Goal: Contribute content: Add original content to the website for others to see

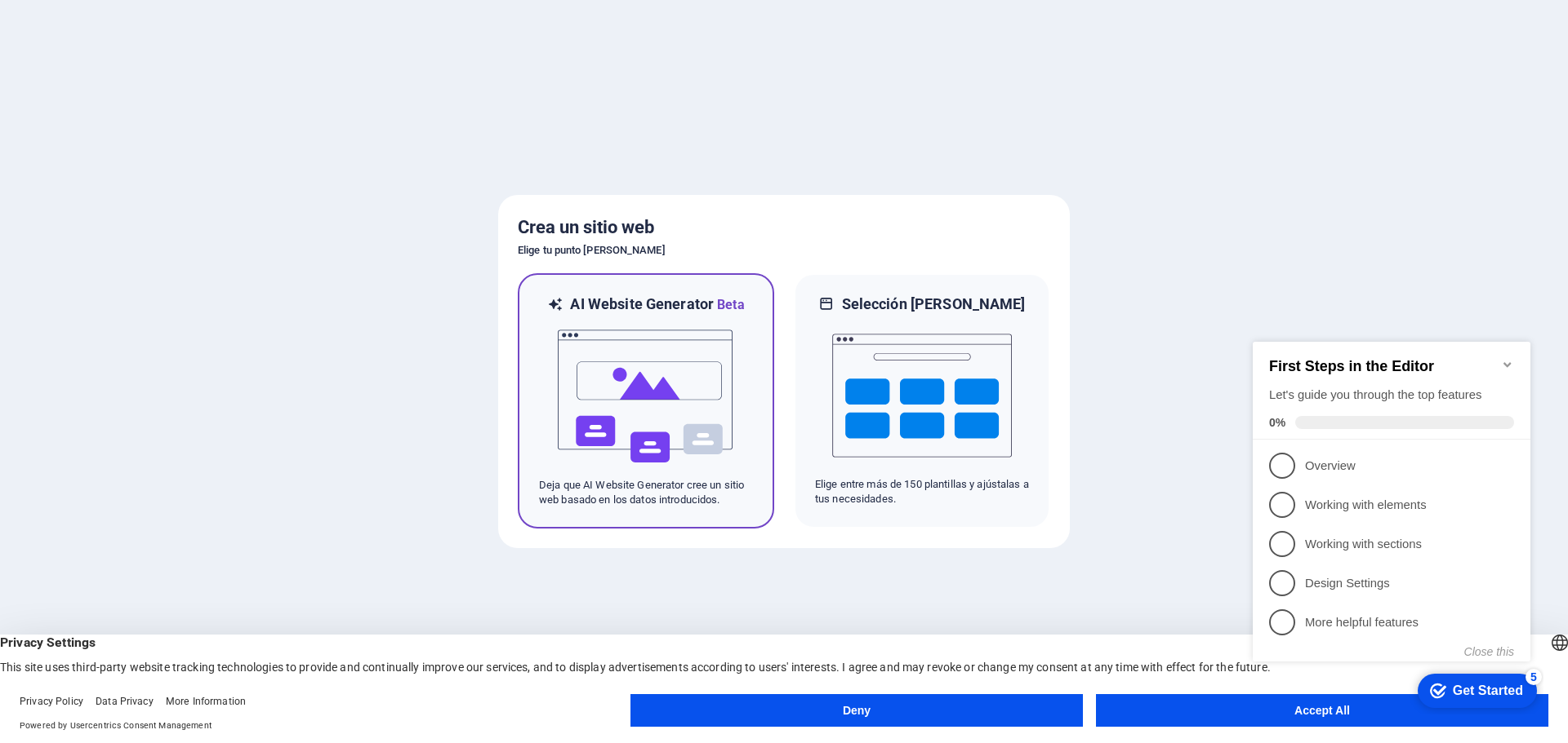
click at [655, 392] on img at bounding box center [646, 396] width 180 height 163
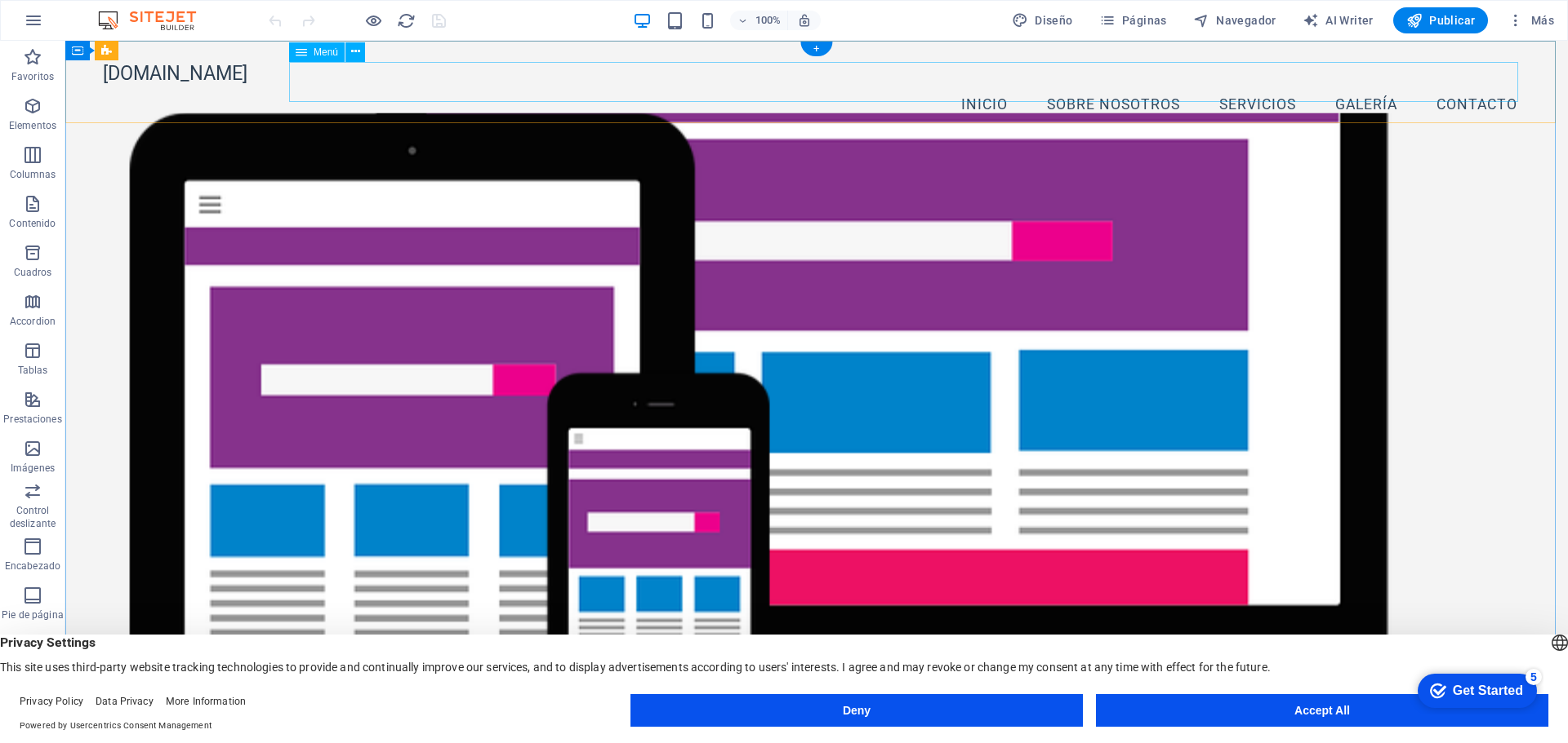
click at [1256, 84] on nav "Inicio Sobre nosotros Servicios Galería Contacto" at bounding box center [816, 105] width 1427 height 41
click at [1470, 84] on nav "Inicio Sobre nosotros Servicios Galería Contacto" at bounding box center [816, 105] width 1427 height 41
click at [172, 83] on div "[DOMAIN_NAME]" at bounding box center [816, 73] width 1427 height 23
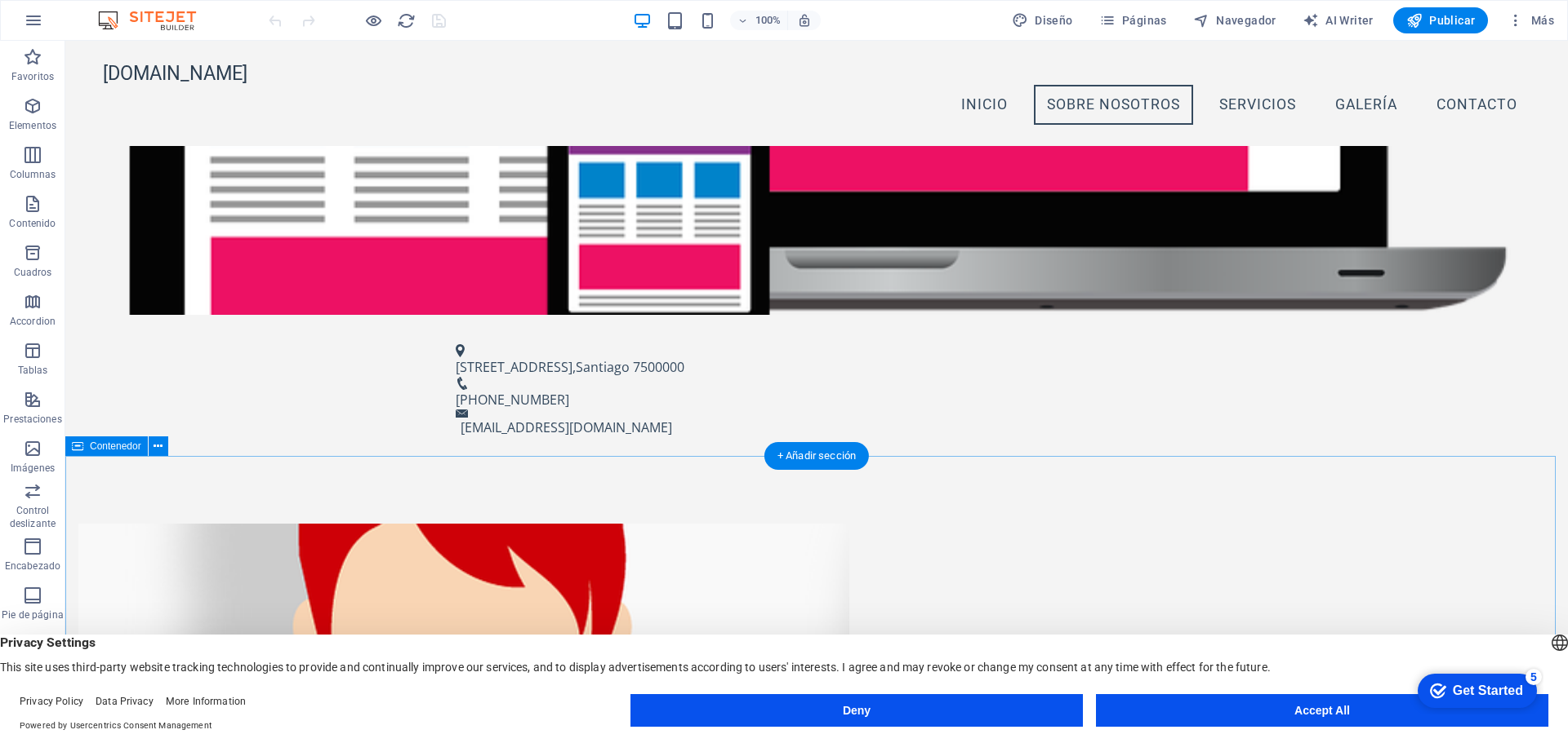
scroll to position [162, 0]
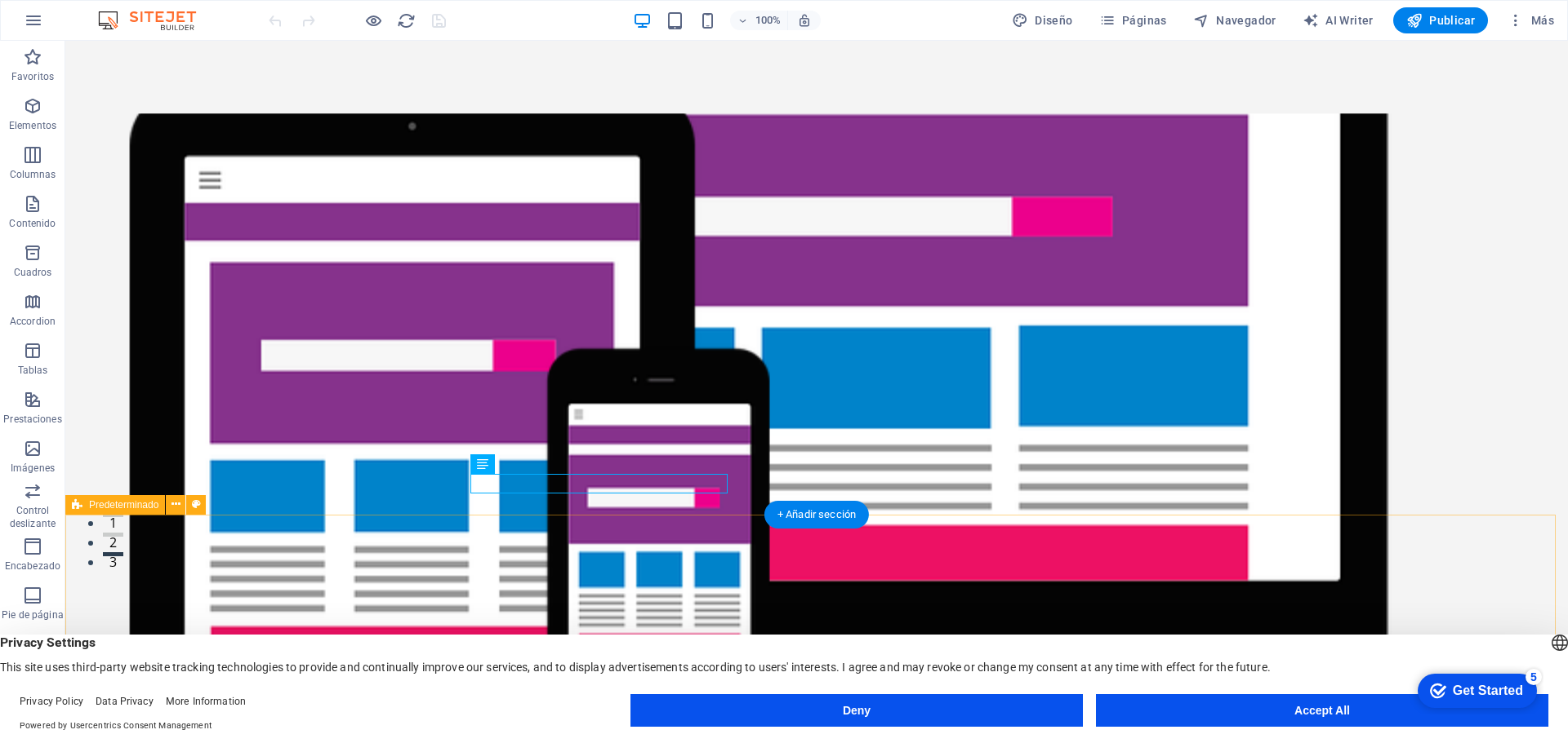
scroll to position [407, 0]
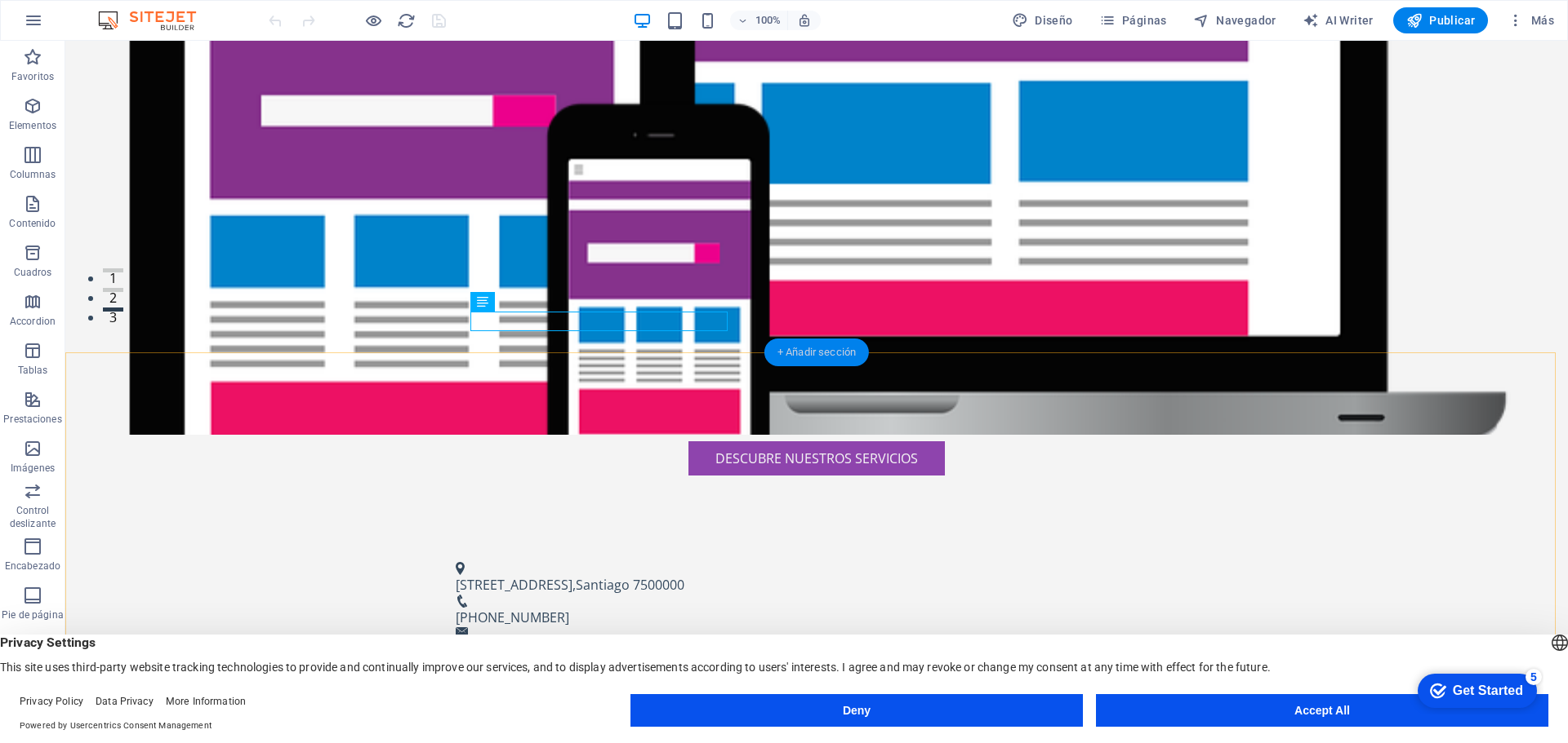
click at [810, 349] on div "+ Añadir sección" at bounding box center [817, 353] width 105 height 28
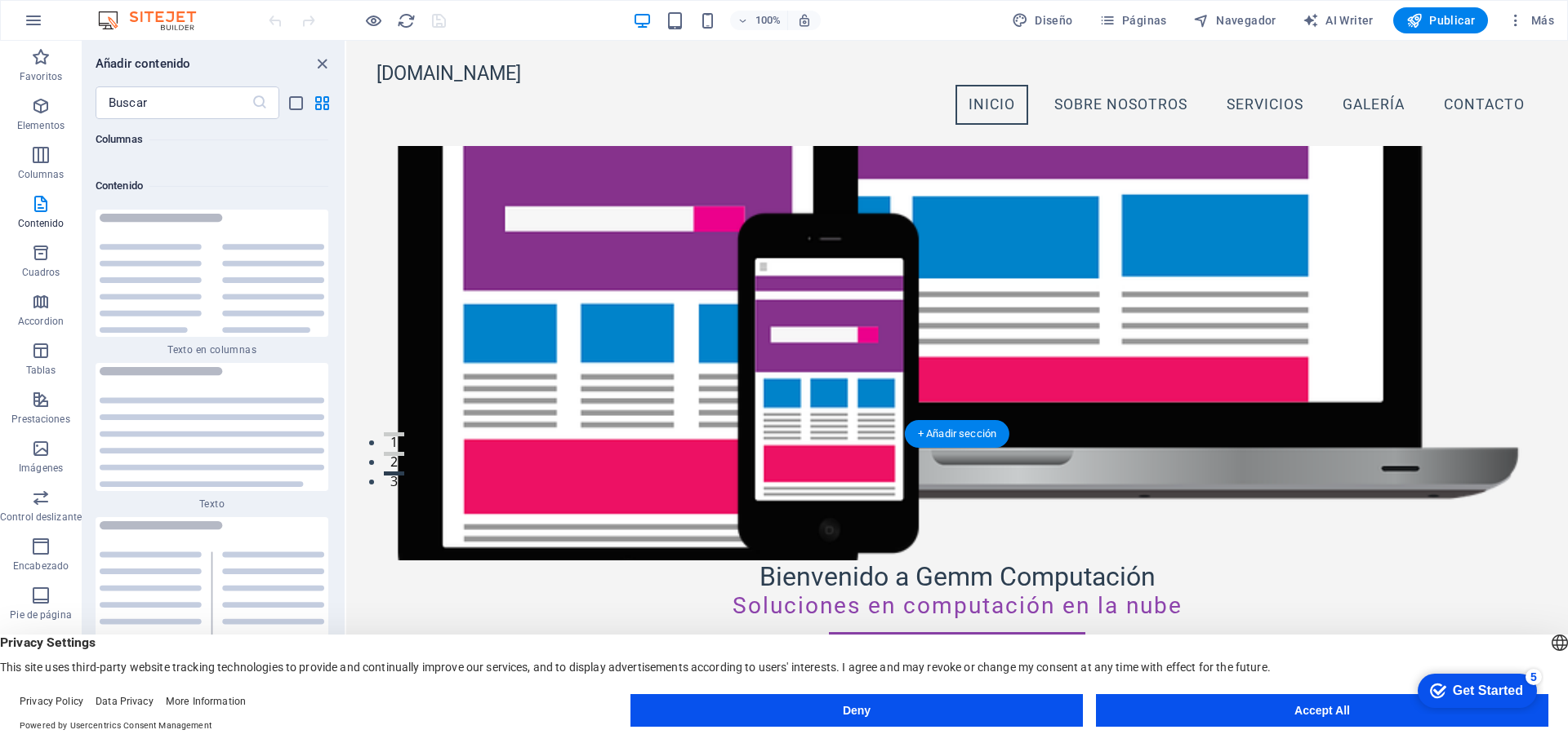
scroll to position [0, 0]
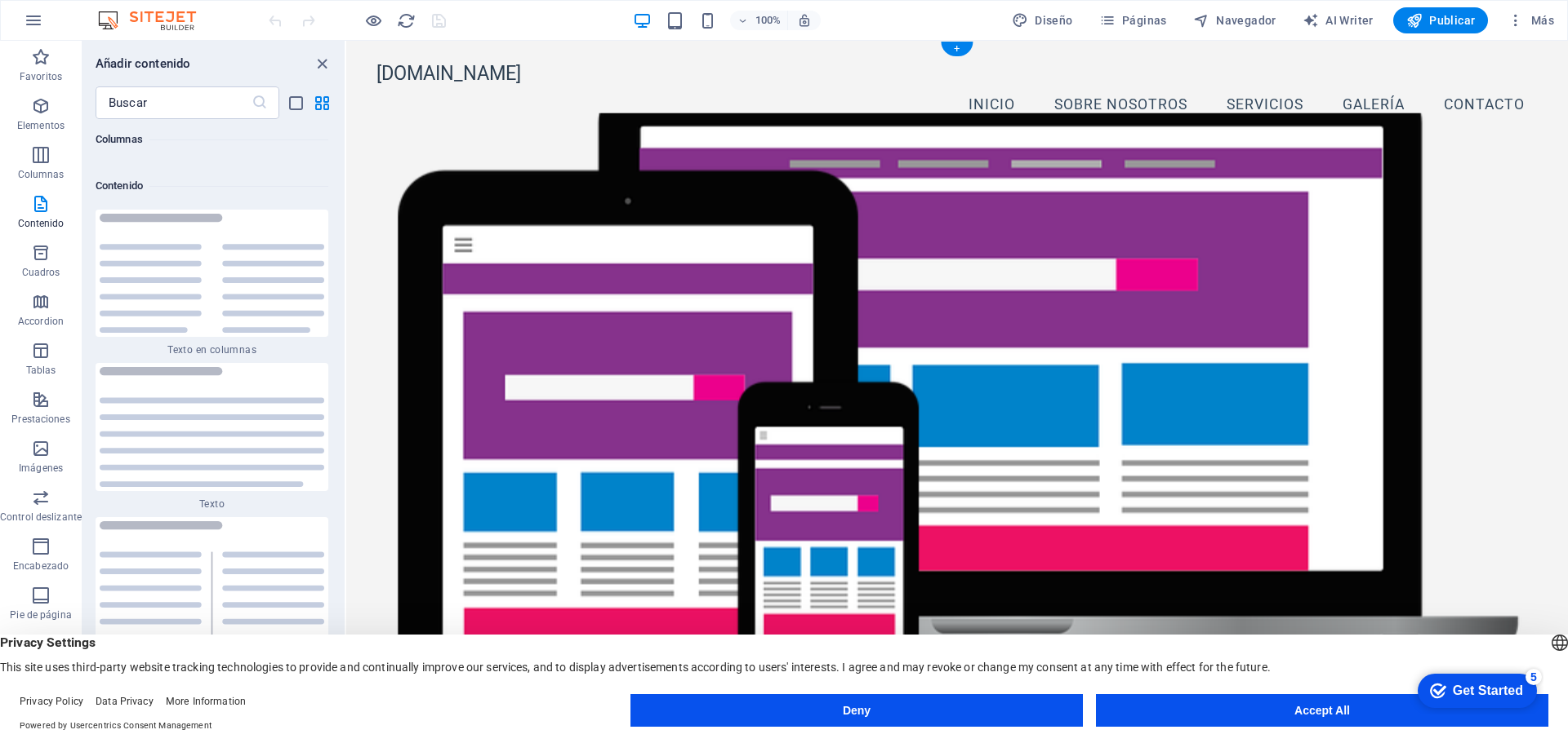
click at [961, 271] on figure at bounding box center [956, 421] width 1160 height 616
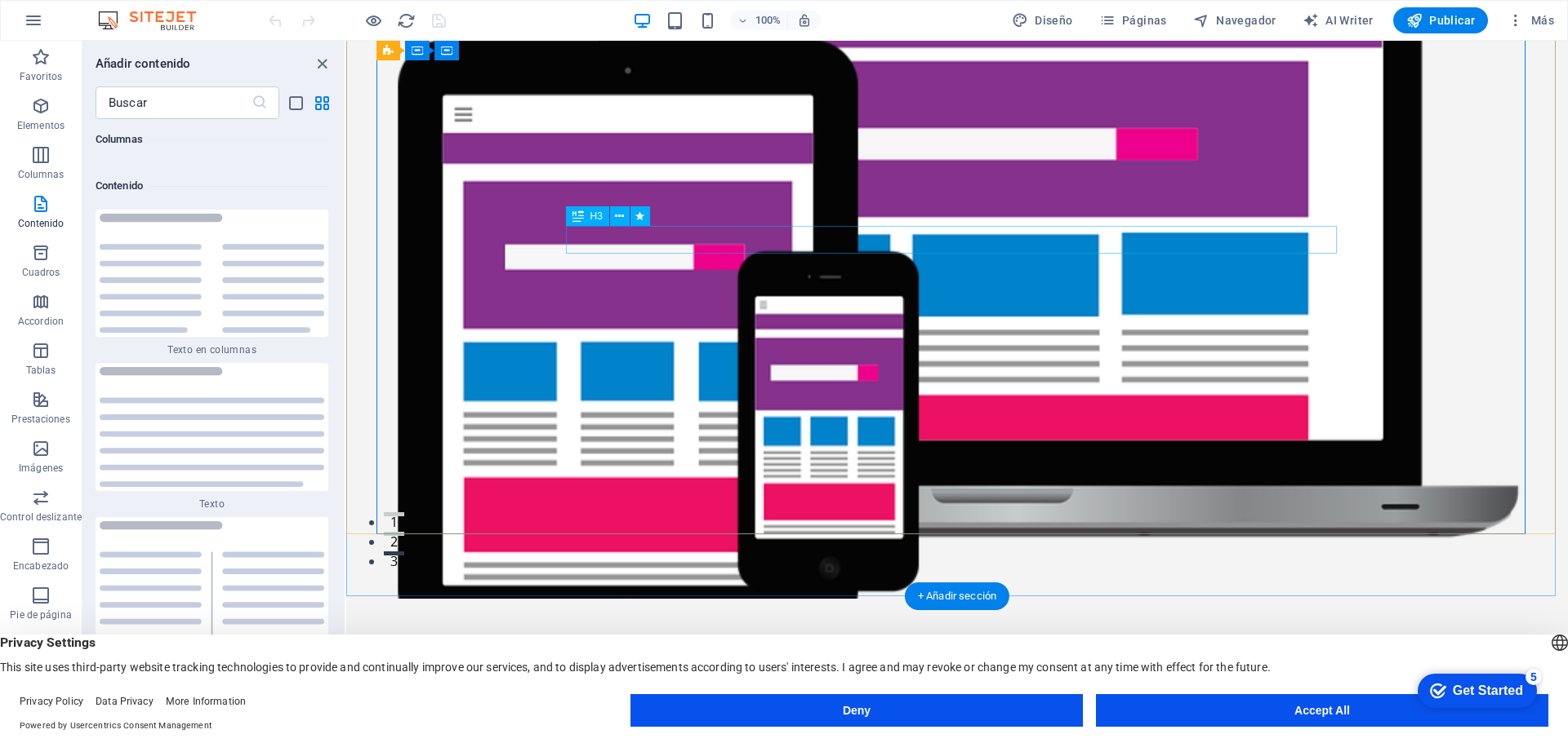
scroll to position [82, 0]
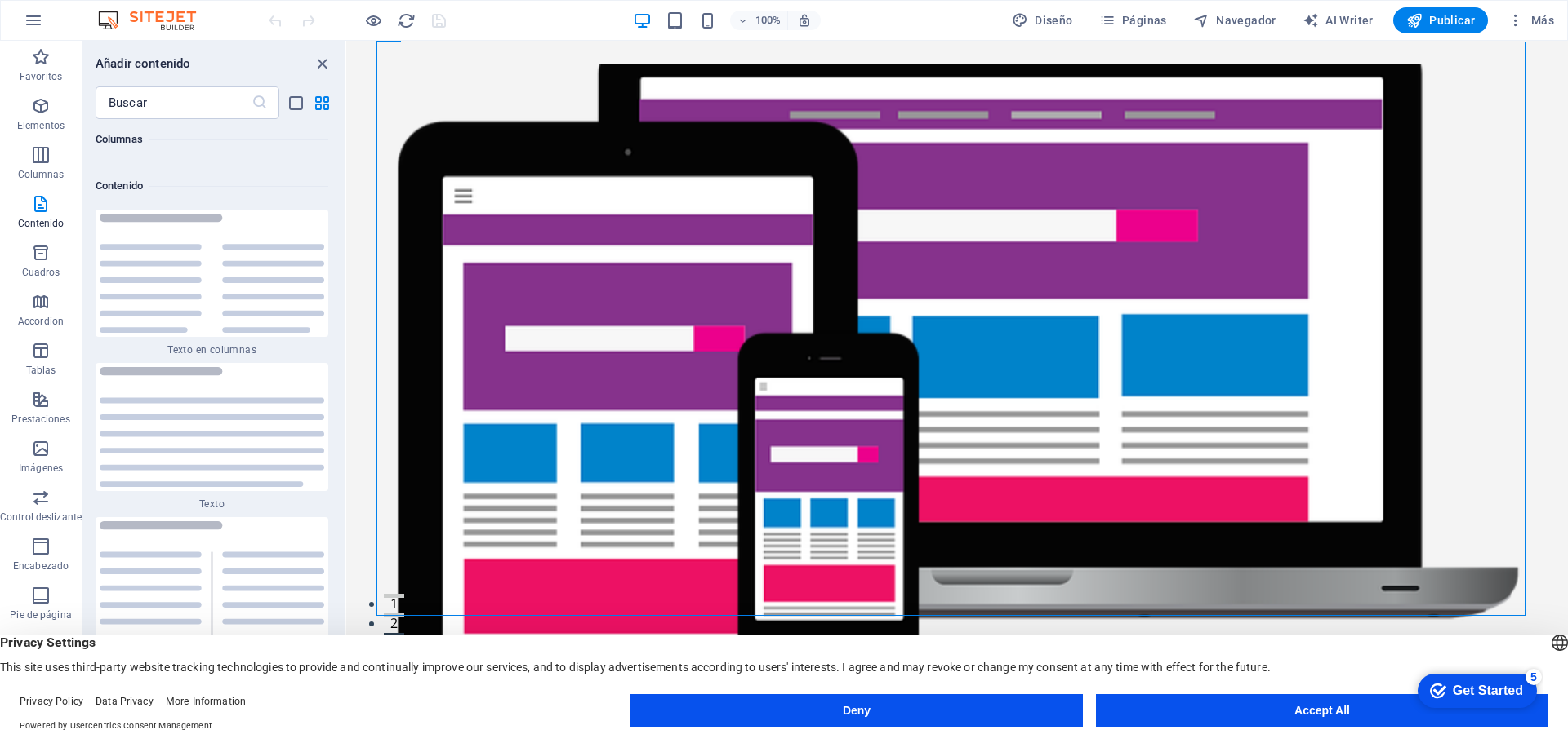
click at [574, 197] on figure at bounding box center [956, 372] width 1160 height 616
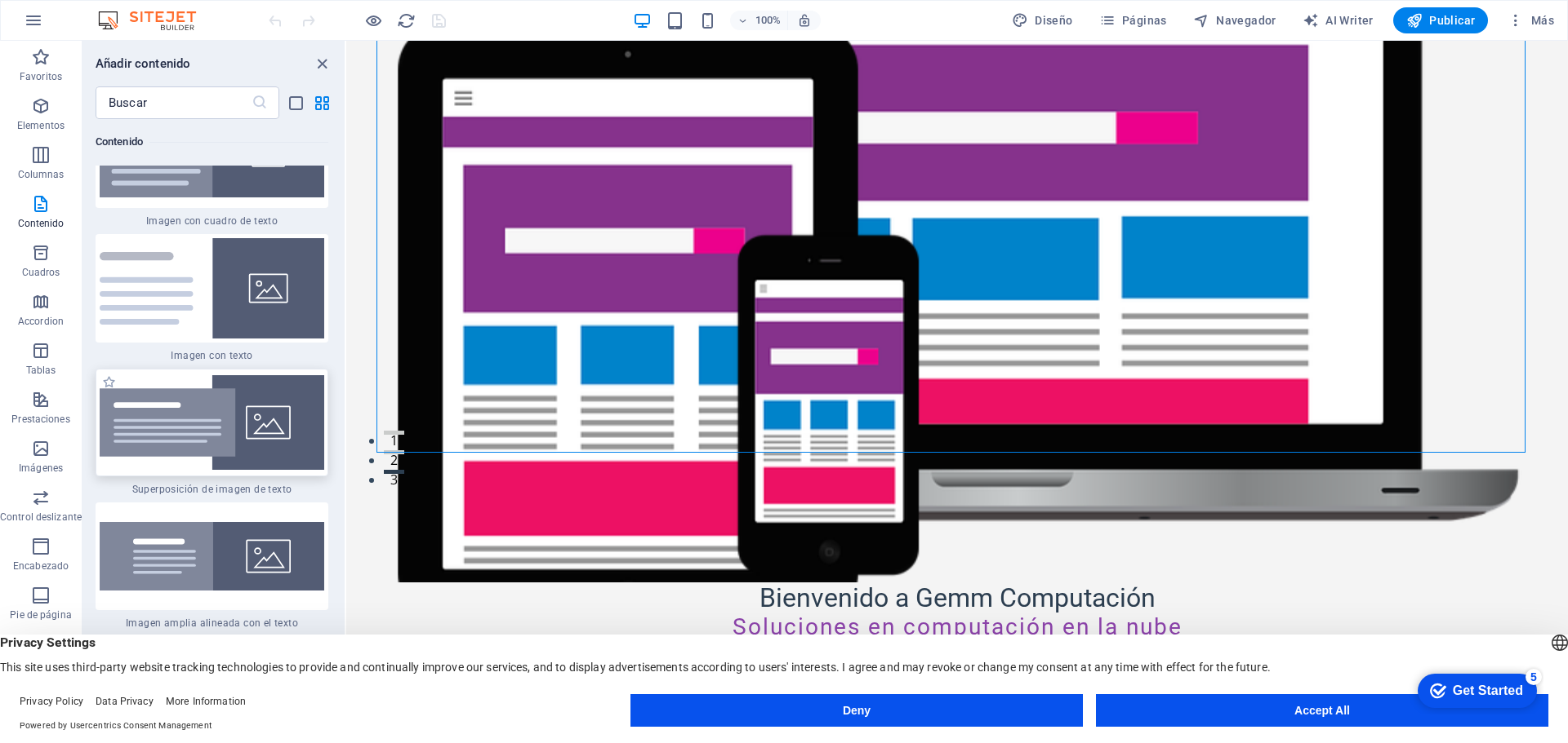
scroll to position [6145, 0]
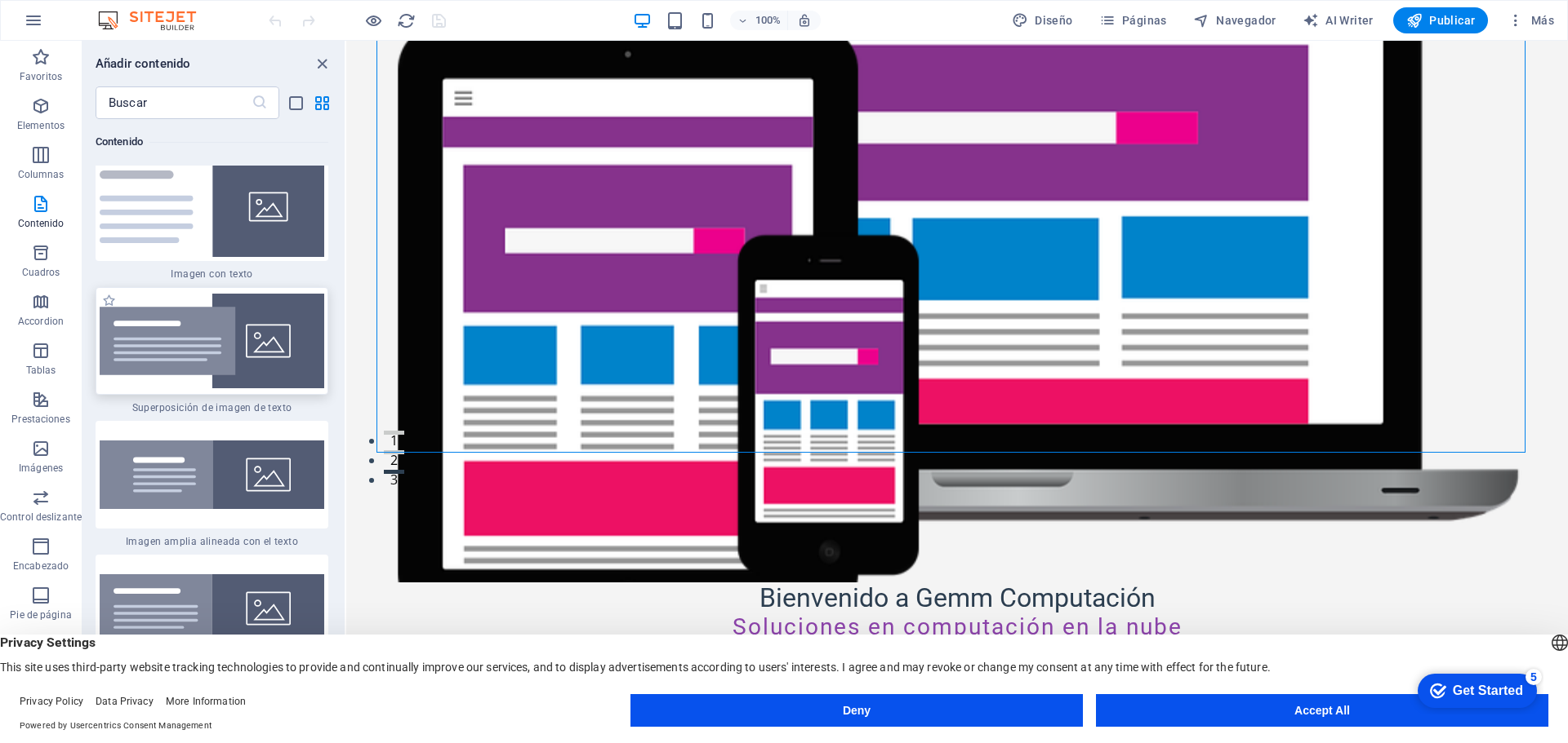
click at [212, 314] on div at bounding box center [212, 341] width 233 height 108
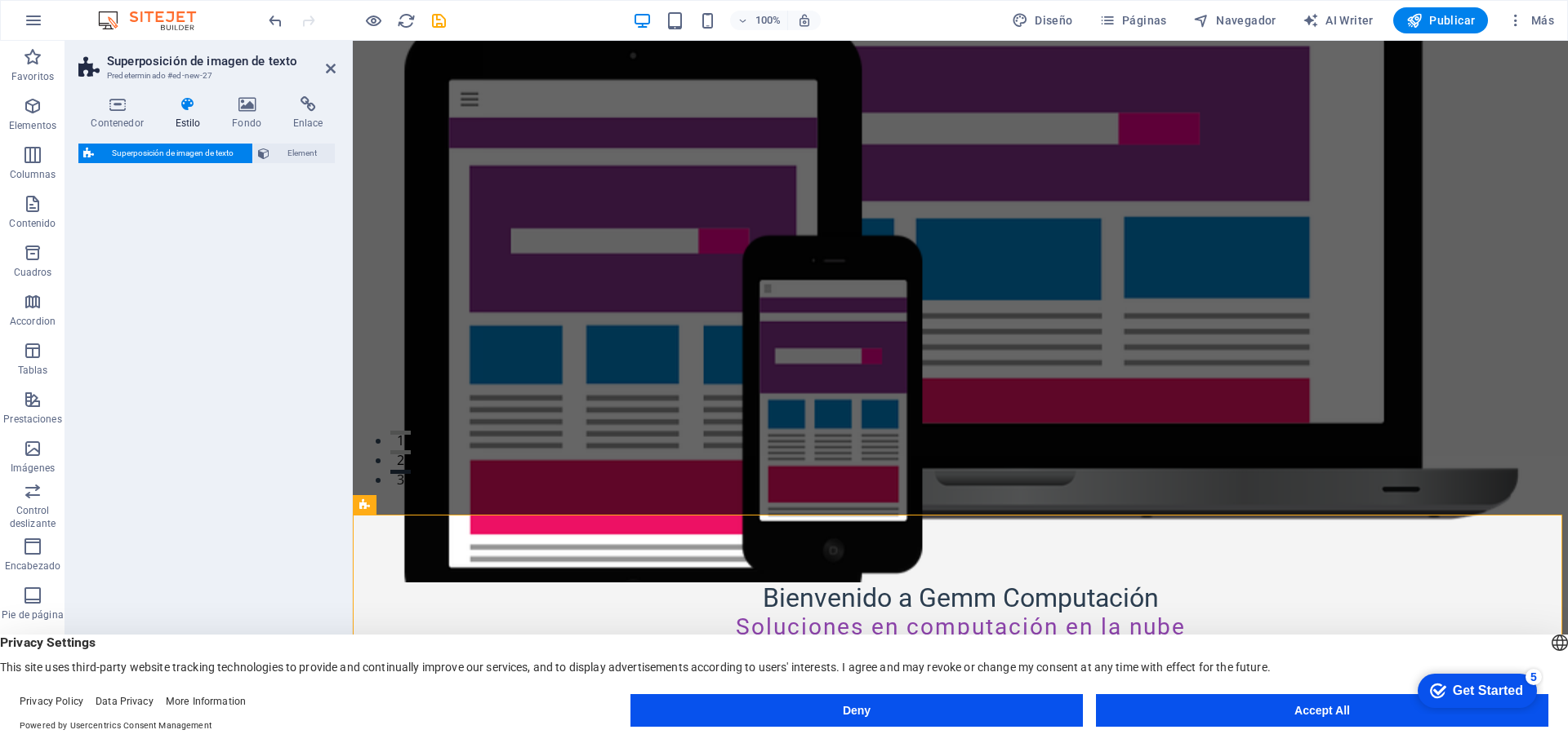
select select "rem"
select select "px"
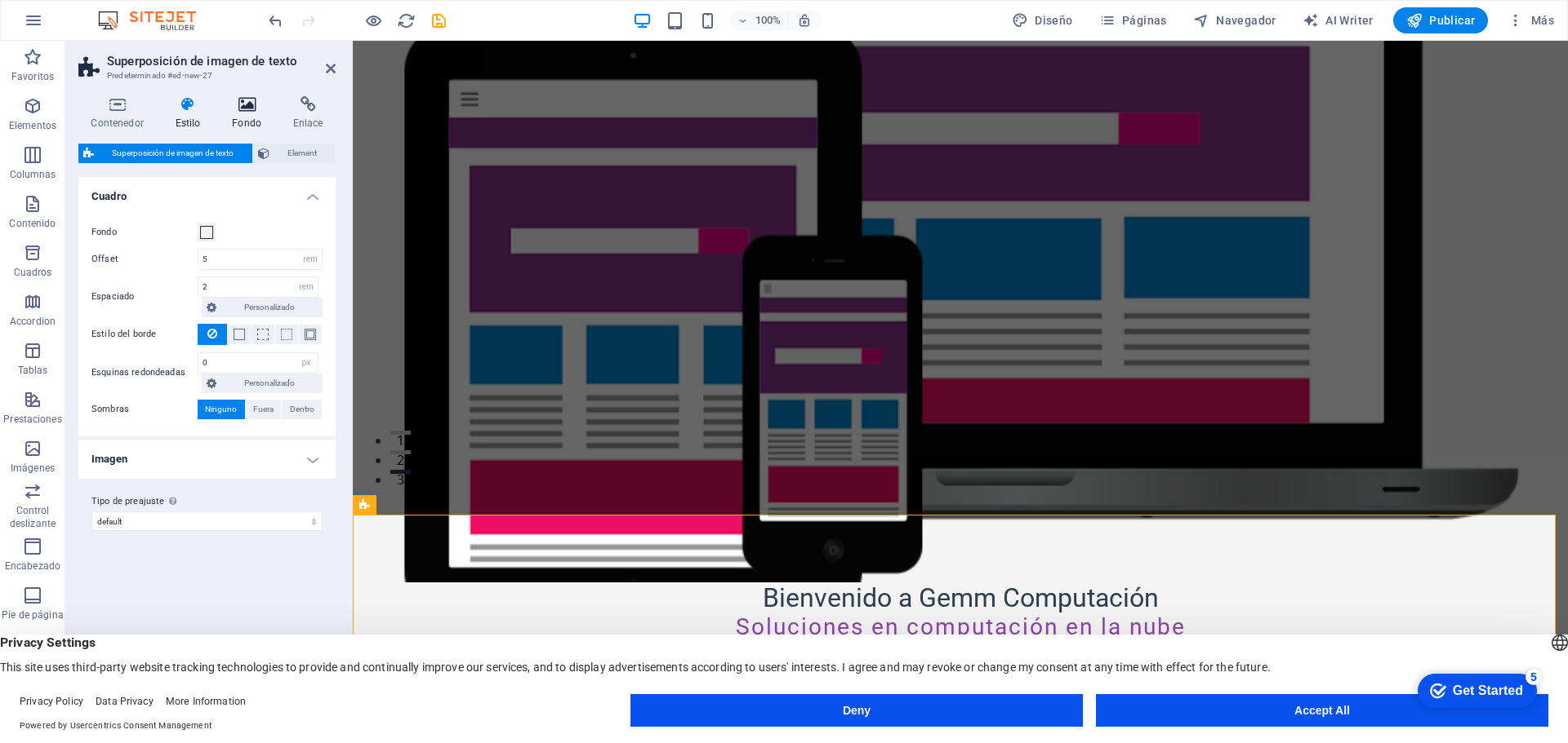
click at [244, 105] on icon at bounding box center [247, 105] width 55 height 17
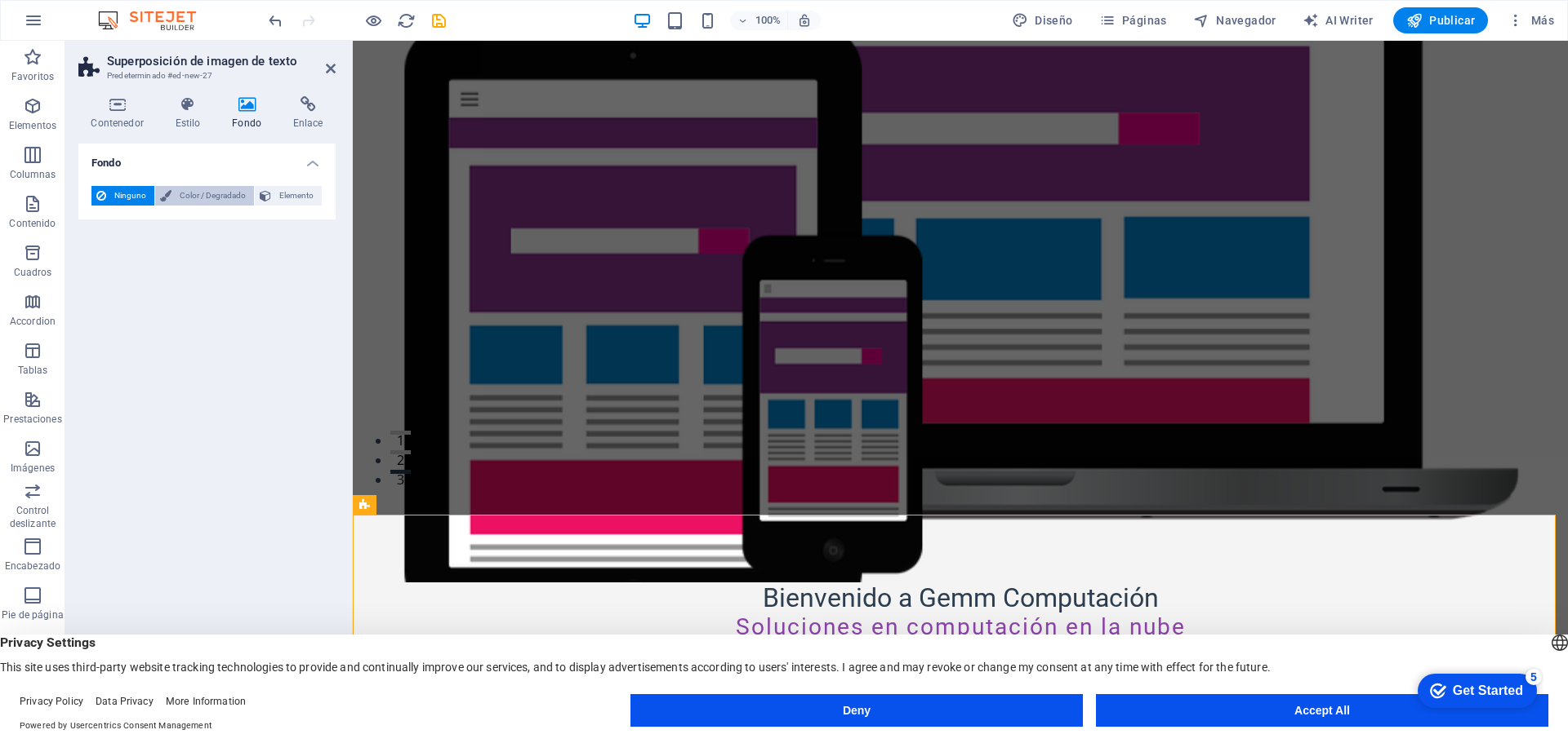
click at [215, 196] on span "Color / Degradado" at bounding box center [212, 196] width 72 height 19
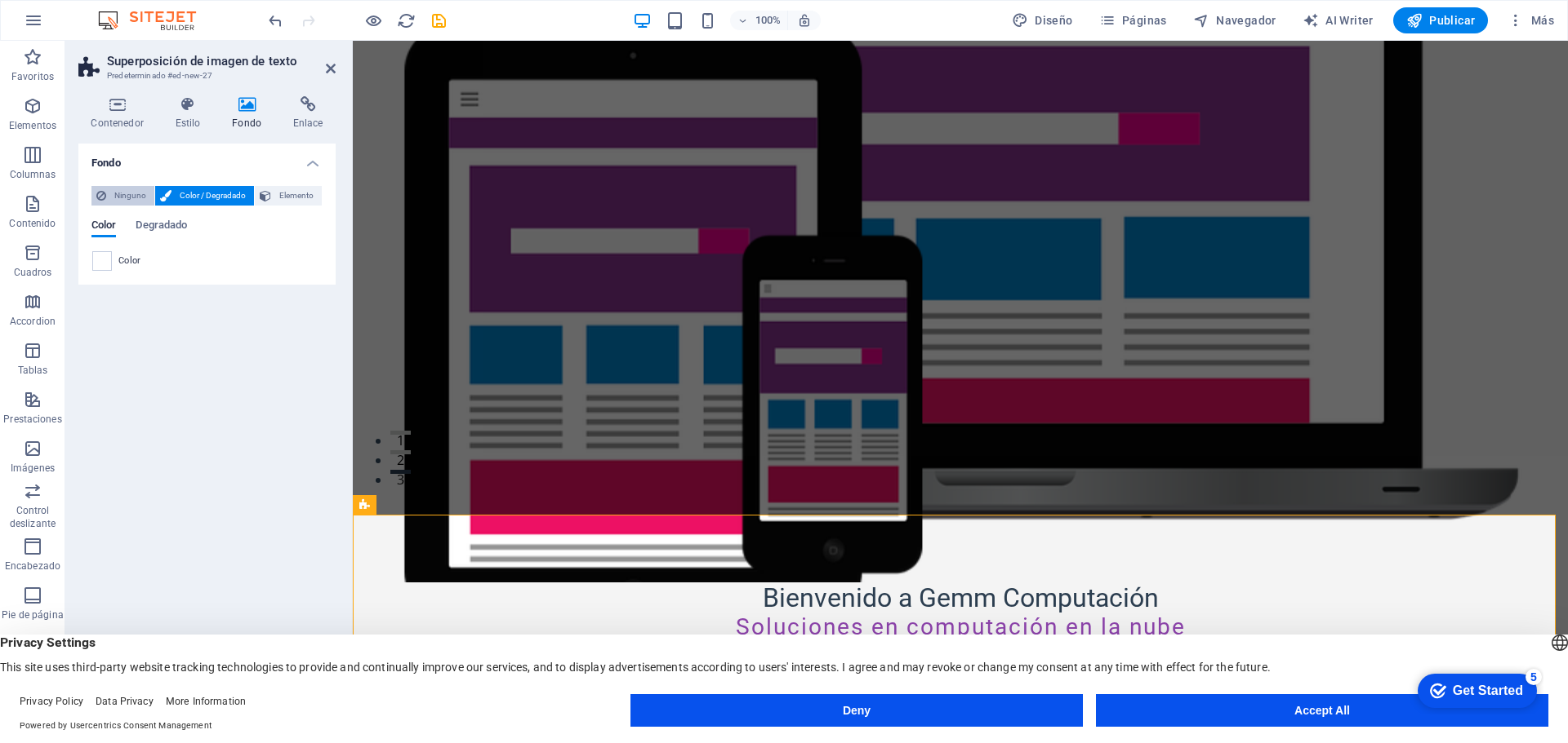
click at [124, 193] on span "Ninguno" at bounding box center [130, 196] width 38 height 19
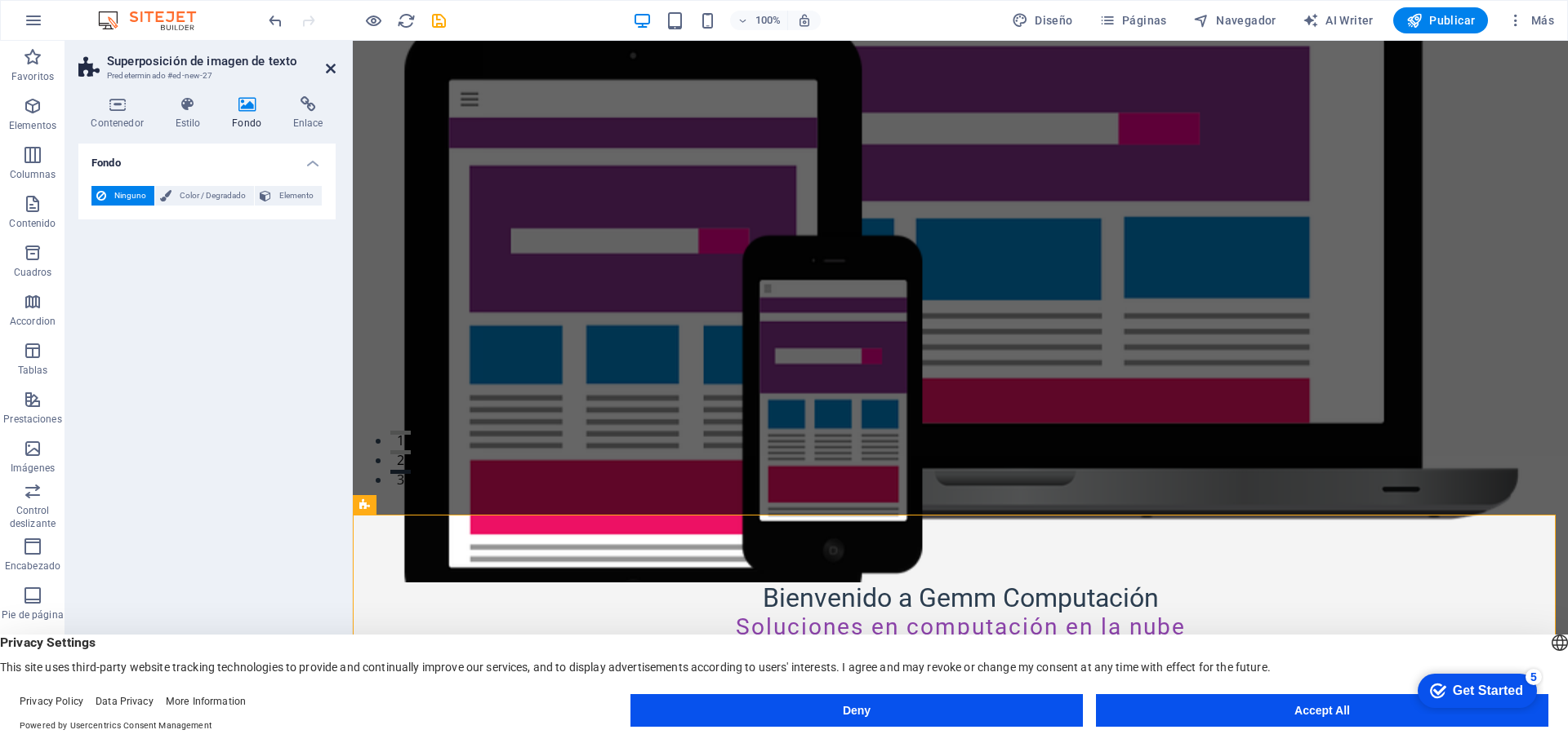
click at [328, 71] on icon at bounding box center [330, 68] width 10 height 13
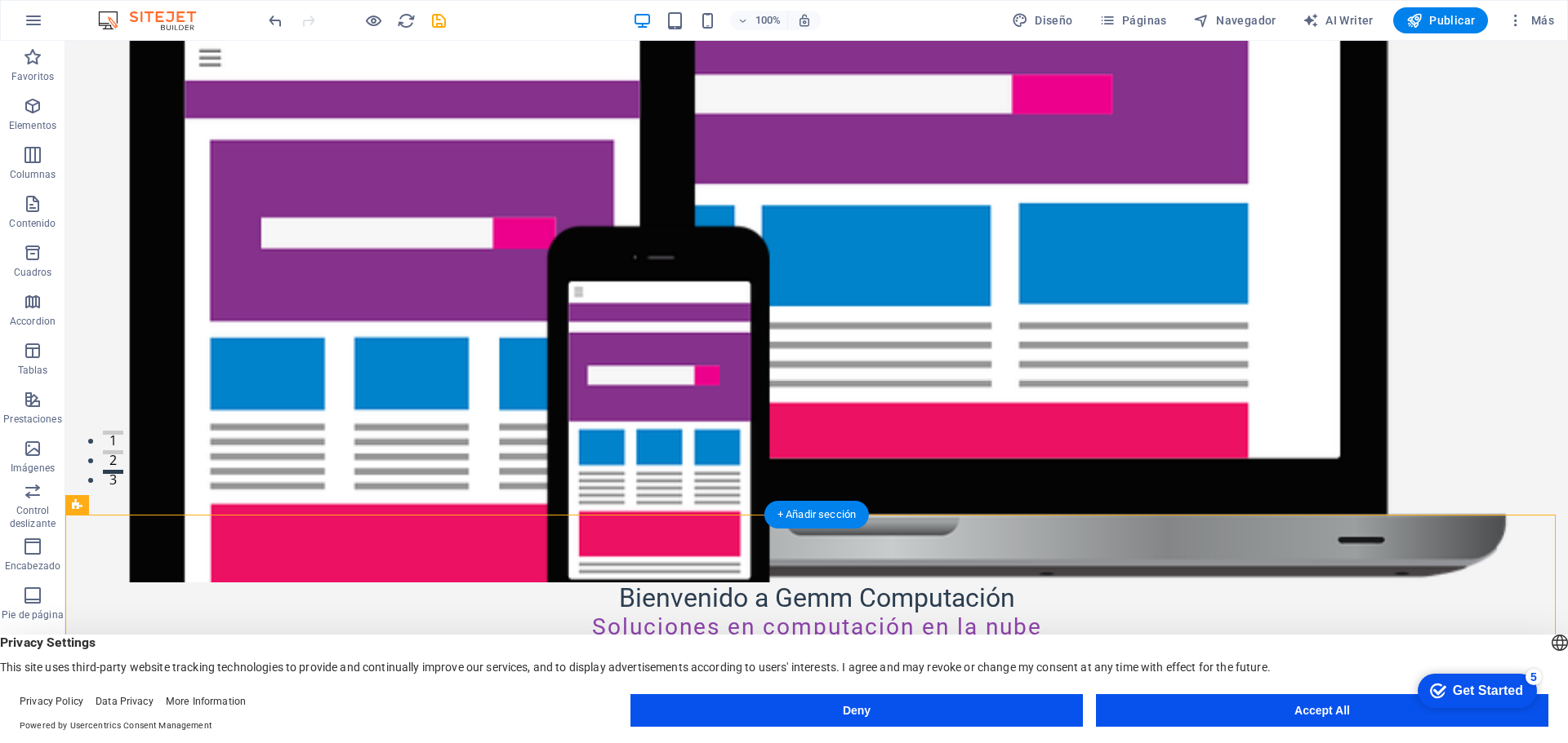
click at [275, 275] on figure at bounding box center [816, 274] width 1427 height 616
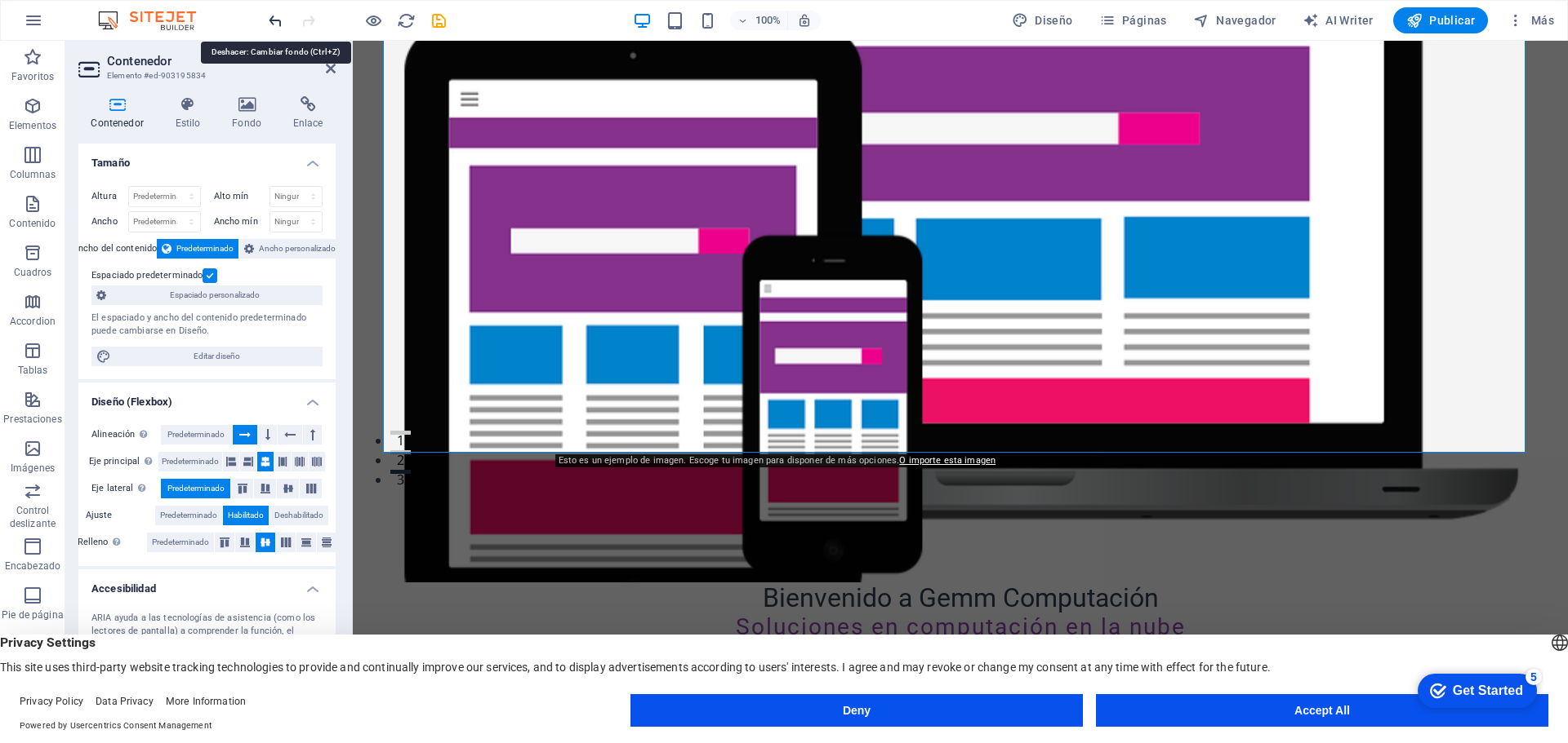
click at [278, 17] on icon "undo" at bounding box center [275, 21] width 19 height 19
click at [268, 20] on icon "undo" at bounding box center [275, 21] width 19 height 19
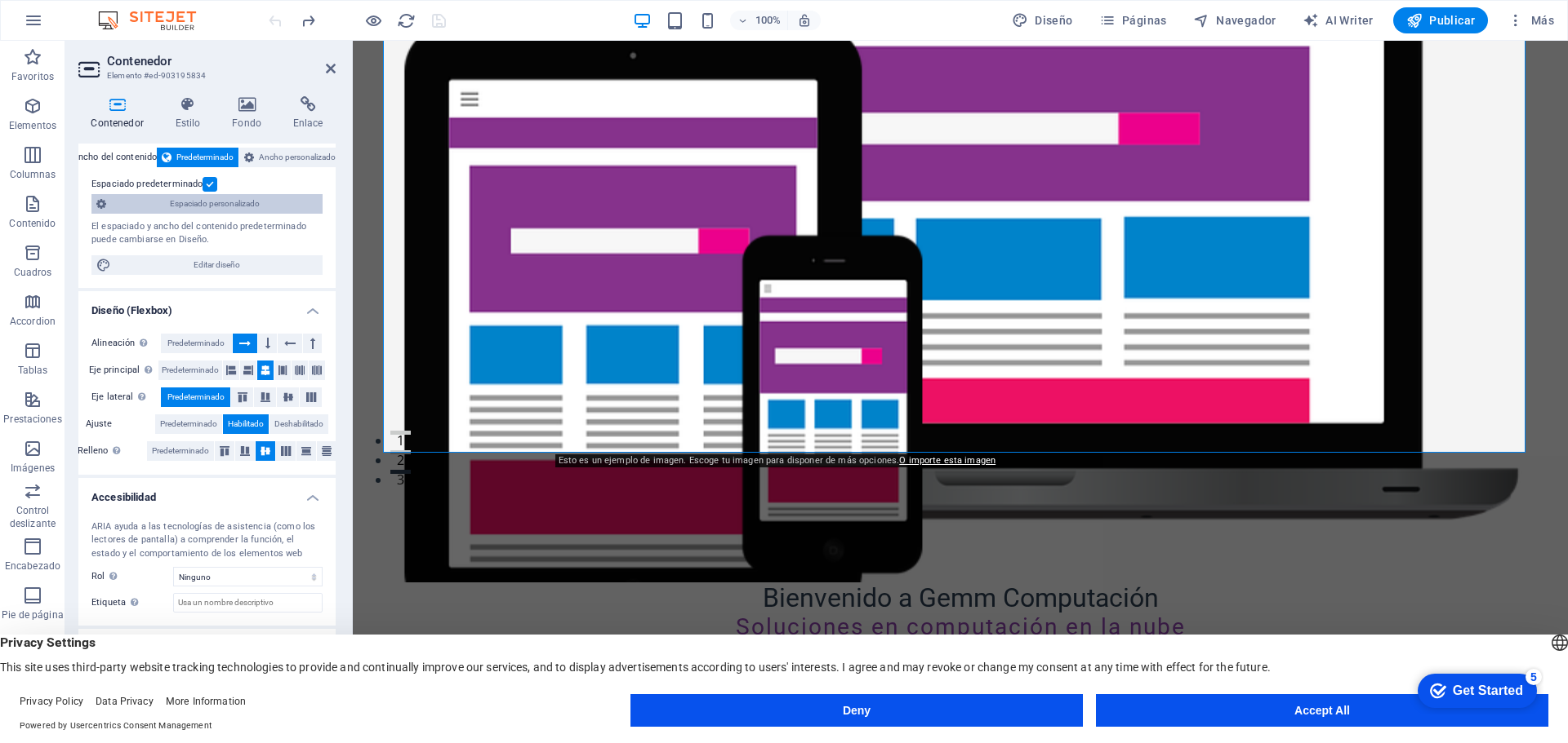
scroll to position [0, 0]
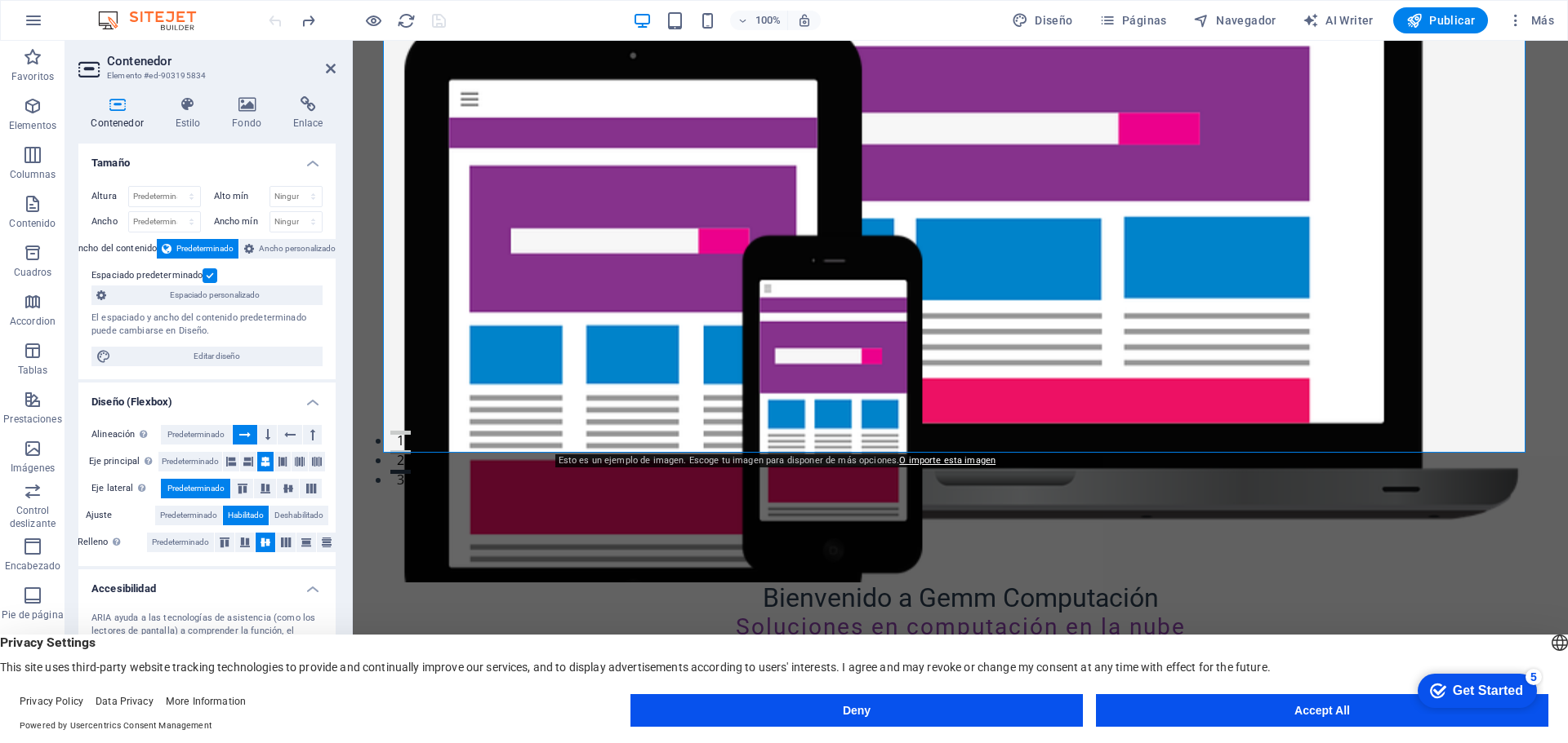
click at [149, 62] on h2 "Contenedor" at bounding box center [221, 61] width 228 height 15
click at [182, 105] on icon at bounding box center [187, 105] width 51 height 17
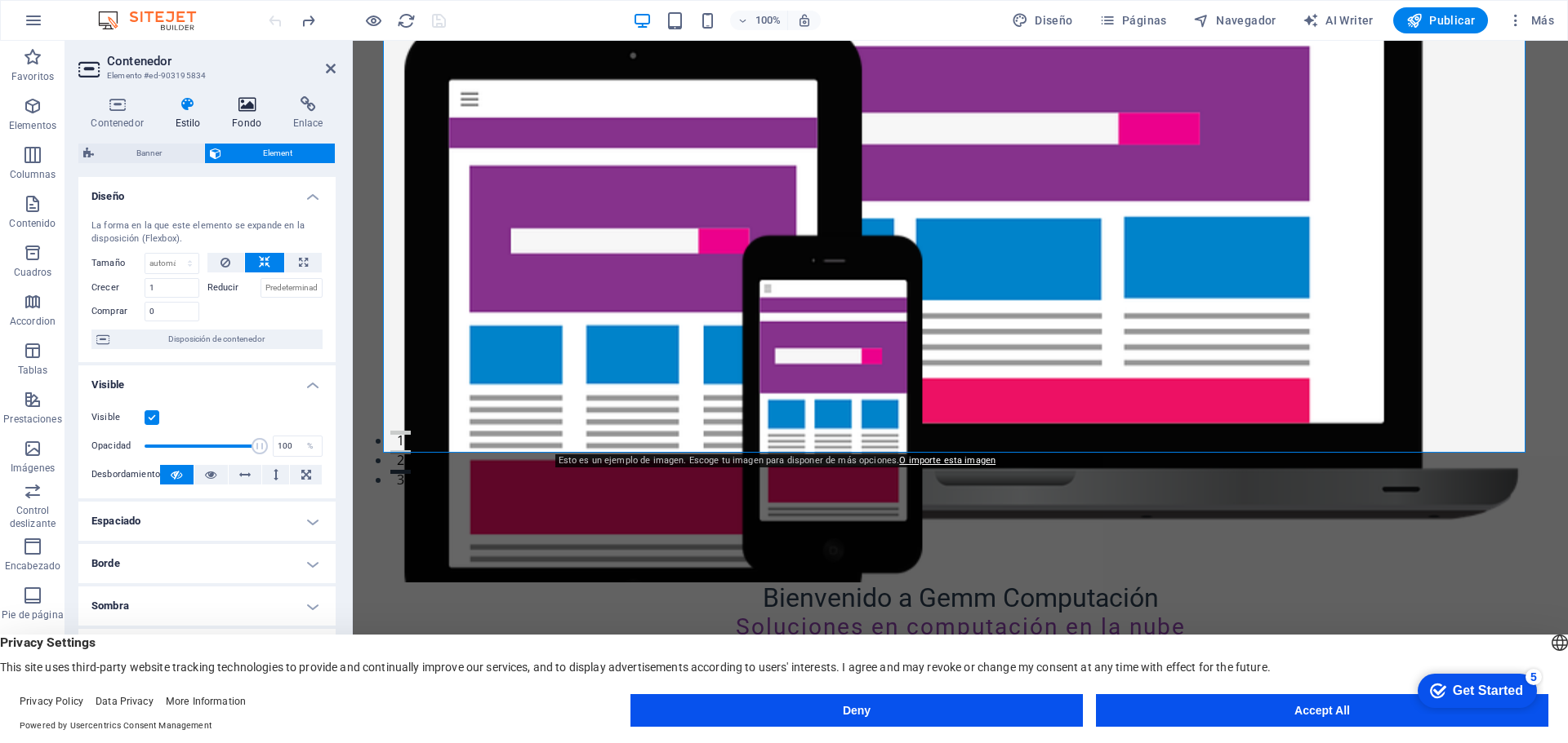
click at [244, 106] on icon at bounding box center [247, 105] width 55 height 17
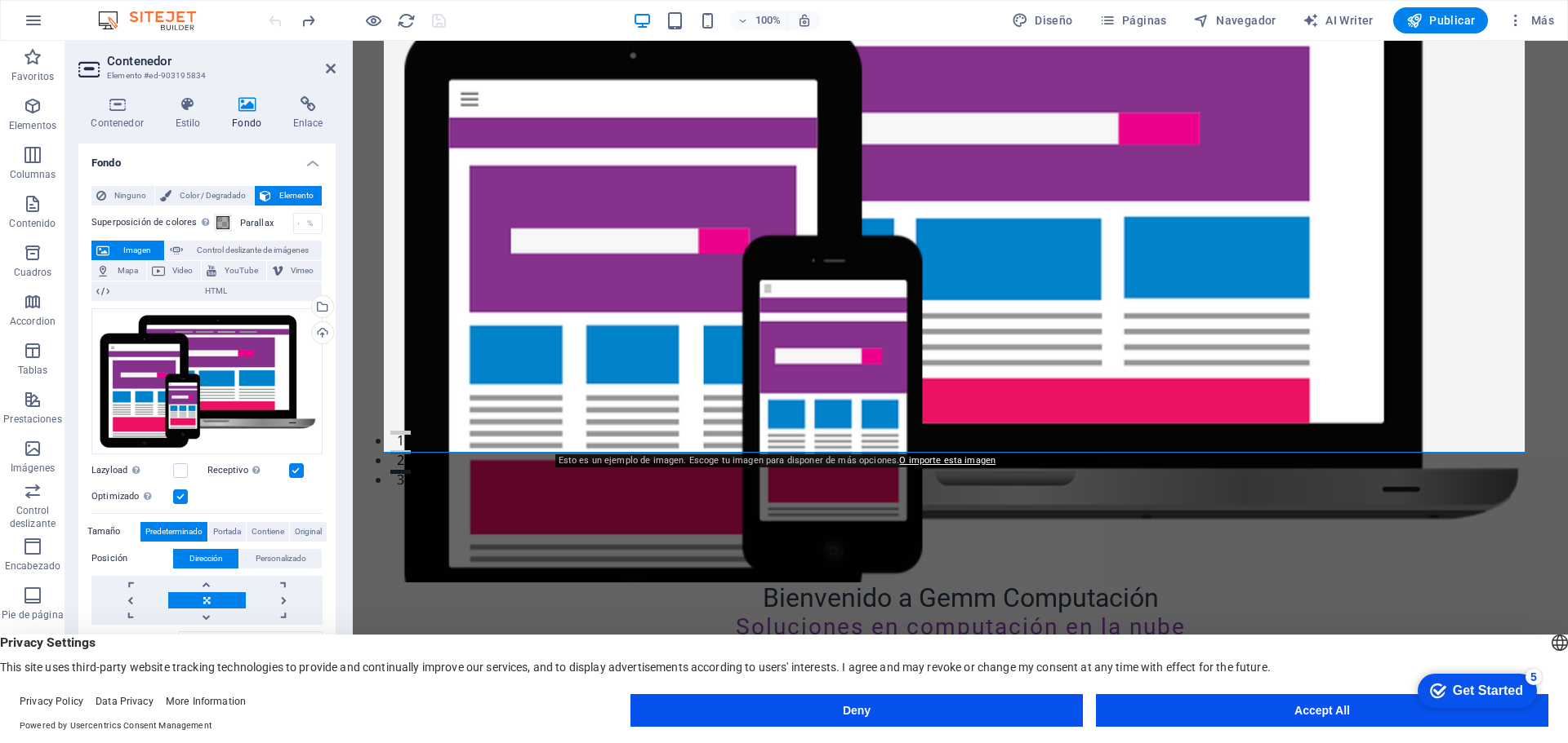
click at [120, 248] on span "Imagen" at bounding box center [137, 250] width 45 height 19
click at [131, 248] on span "Imagen" at bounding box center [137, 250] width 45 height 19
click at [243, 250] on span "Control deslizante de imágenes" at bounding box center [252, 250] width 129 height 19
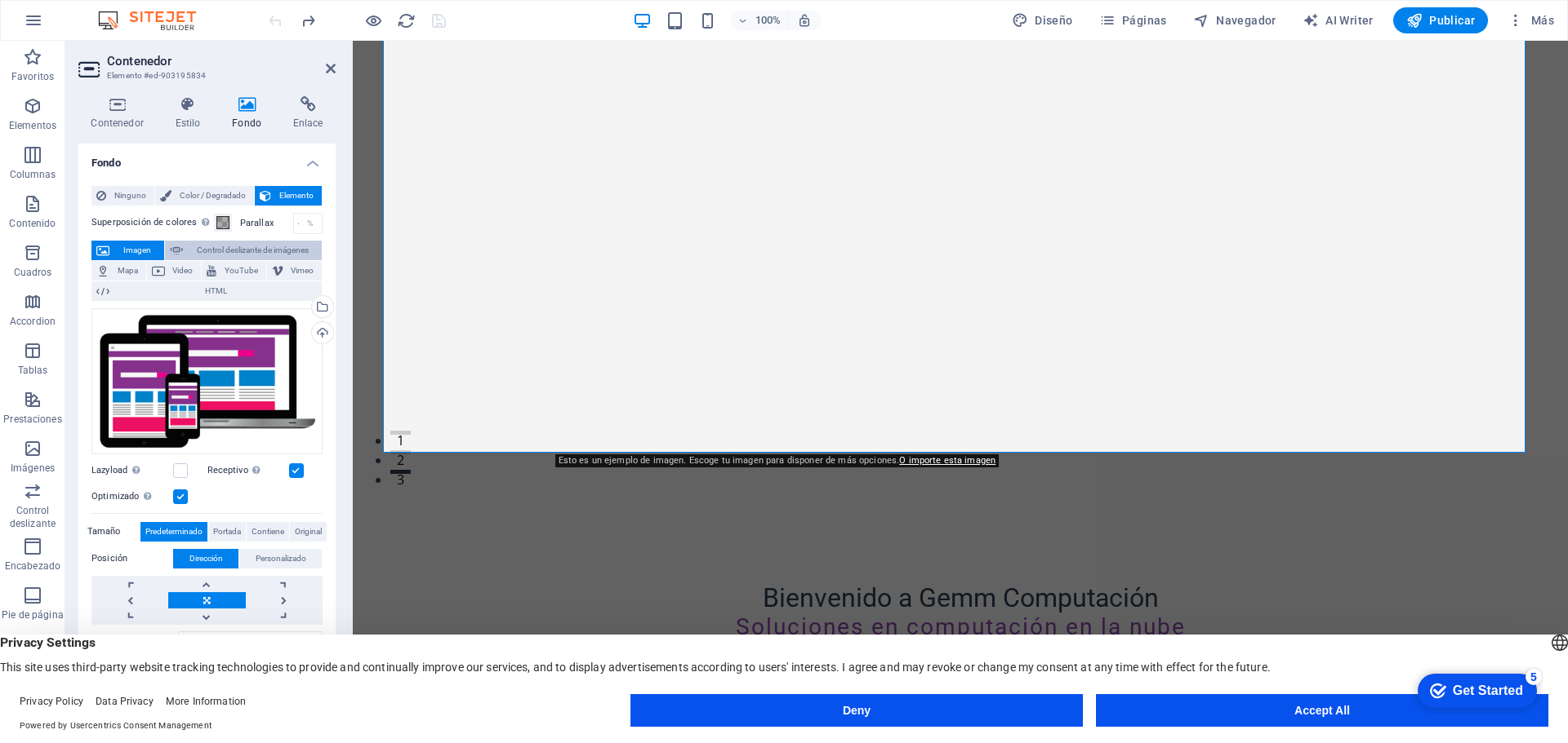
select select "ms"
select select "s"
select select "progressive"
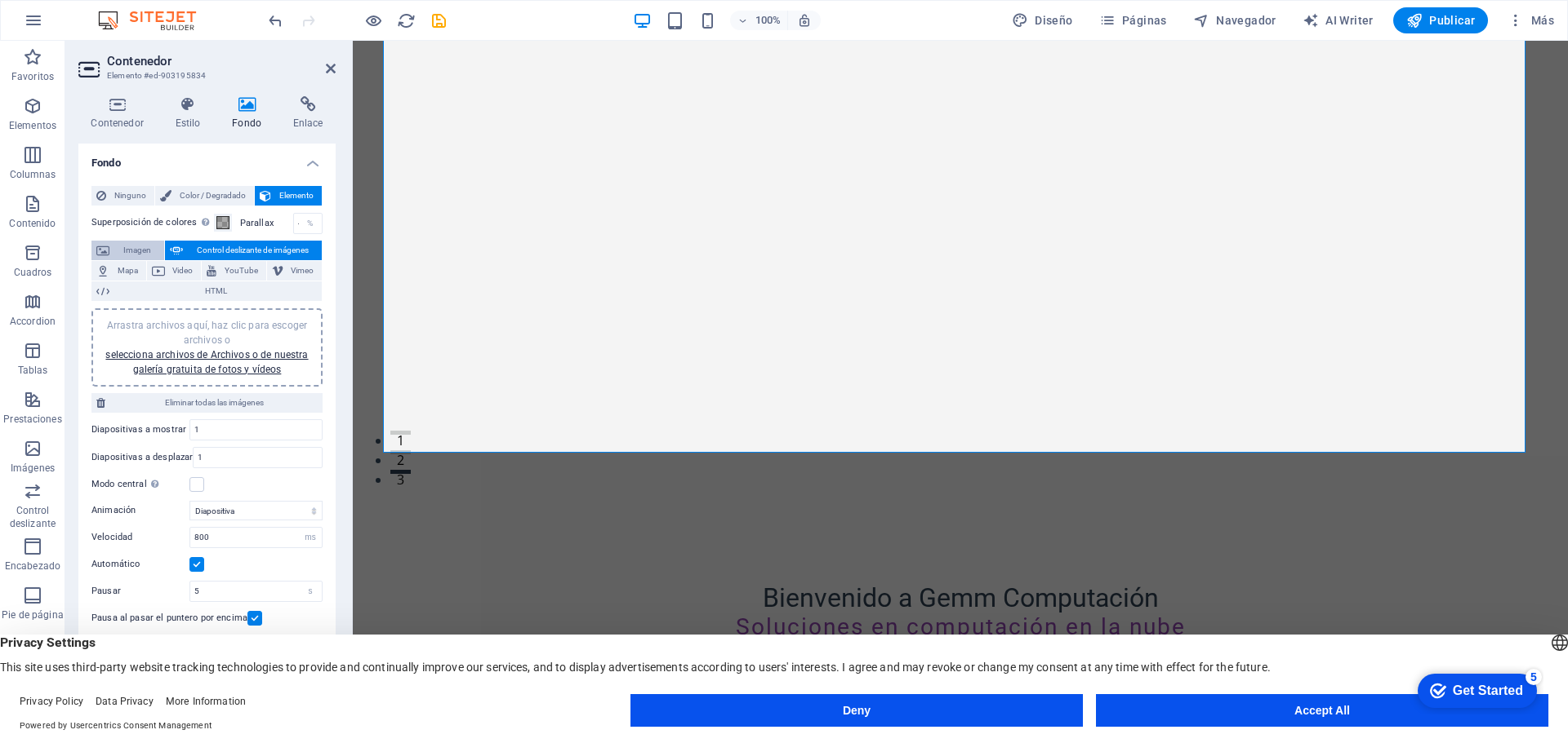
click at [124, 250] on span "Imagen" at bounding box center [137, 250] width 45 height 19
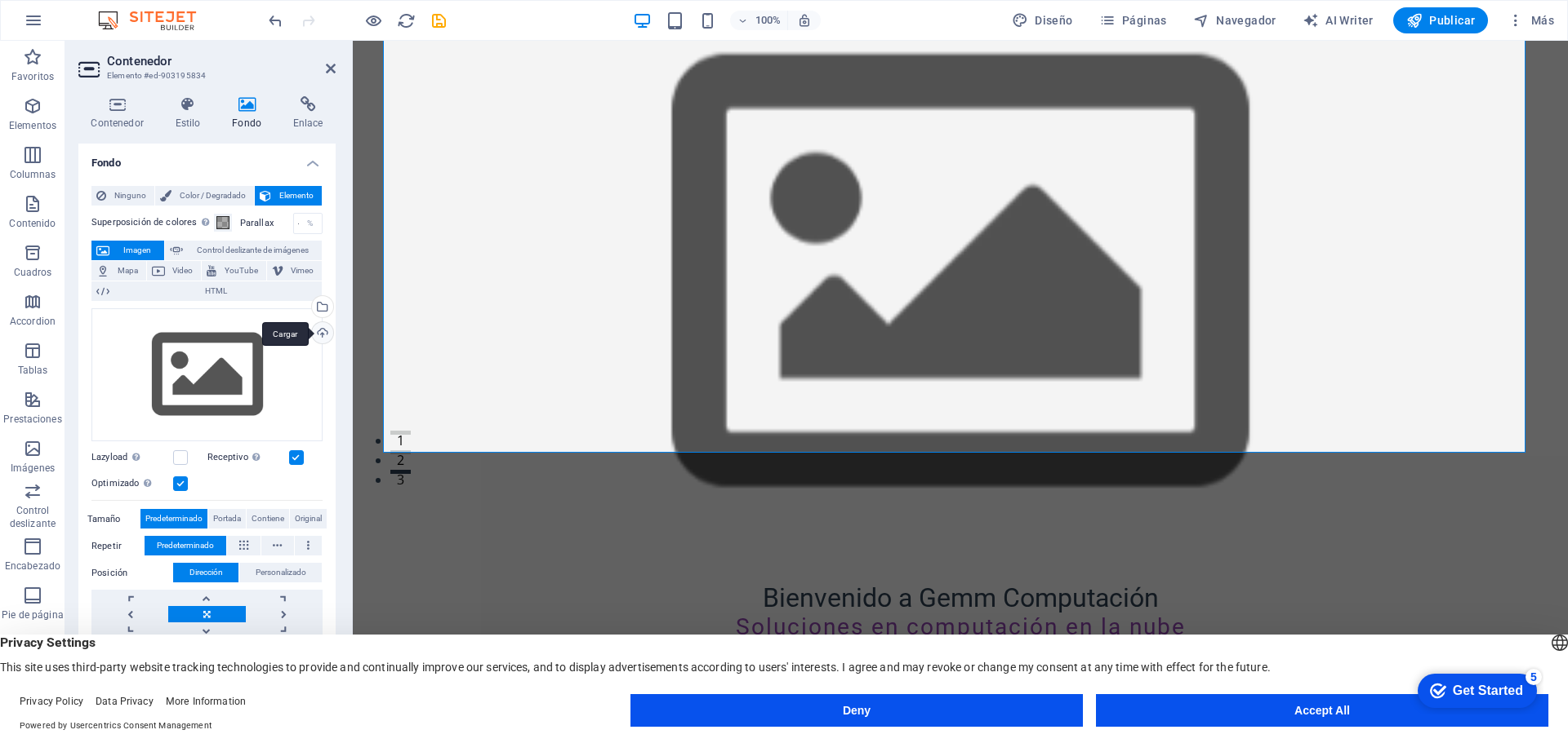
click at [319, 333] on div "Cargar" at bounding box center [321, 334] width 24 height 24
click at [319, 304] on div "Selecciona archivos del administrador de archivos, de la galería de fotos o car…" at bounding box center [321, 308] width 24 height 24
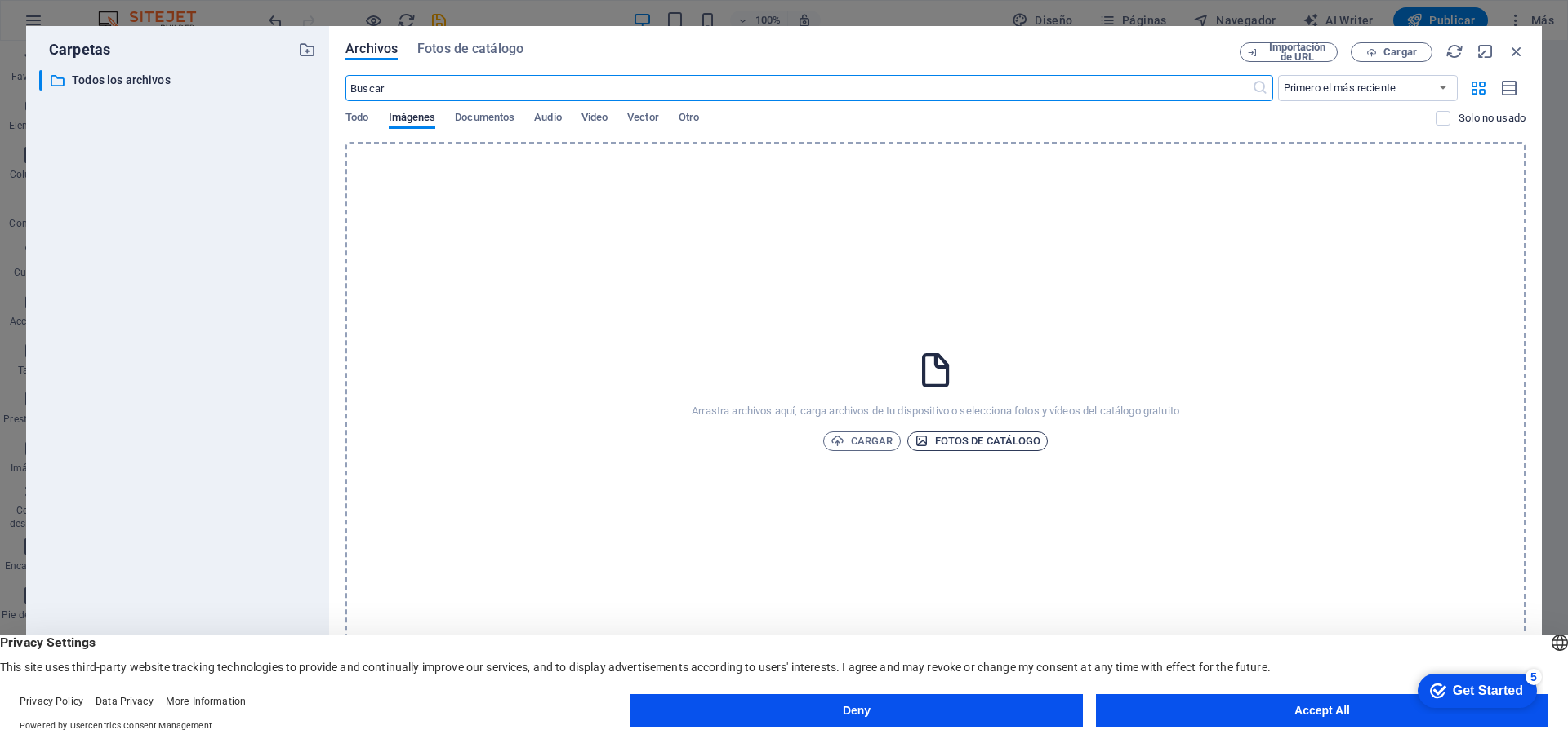
click at [979, 440] on span "Fotos de catálogo" at bounding box center [977, 442] width 126 height 19
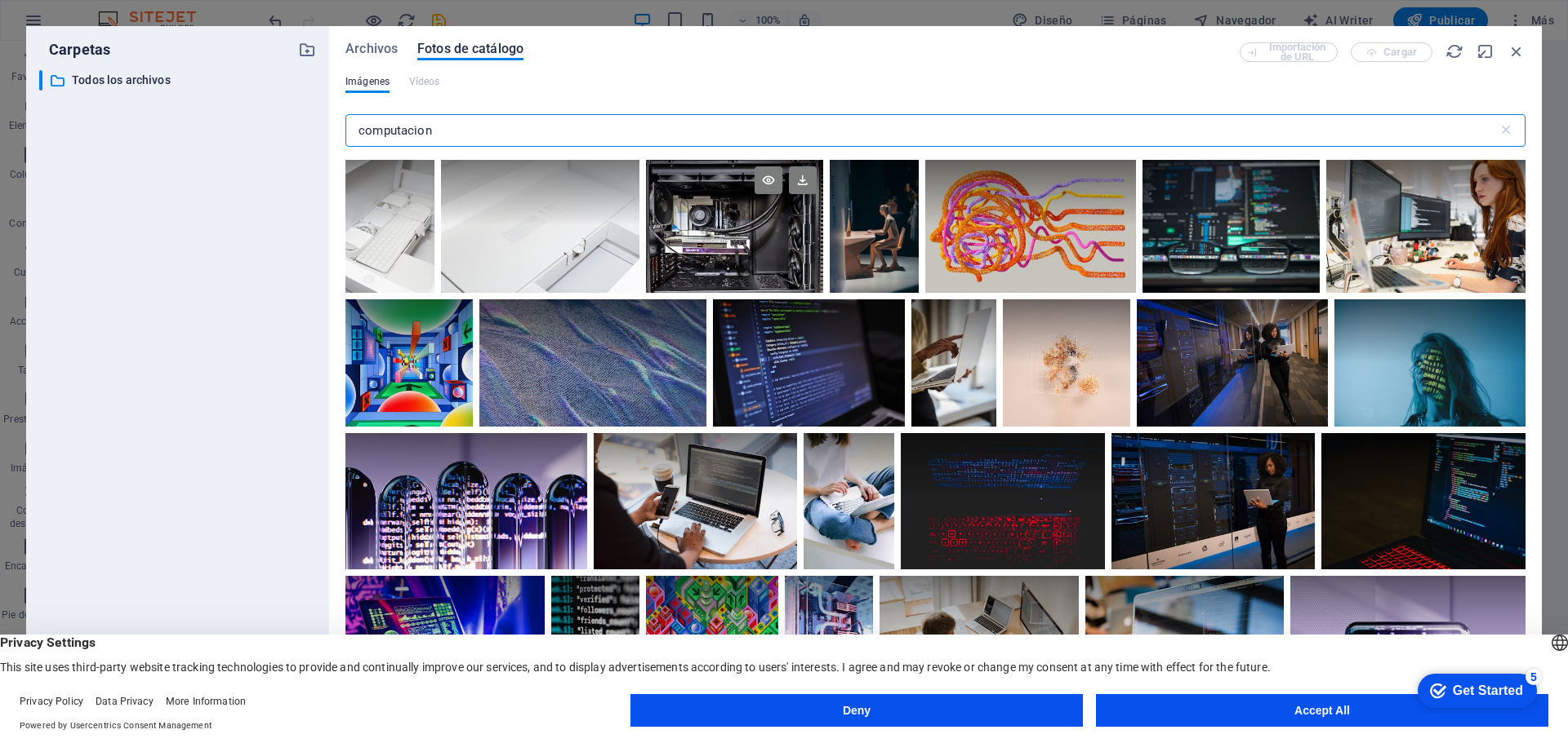
type input "computacion"
click at [703, 220] on div at bounding box center [734, 193] width 177 height 66
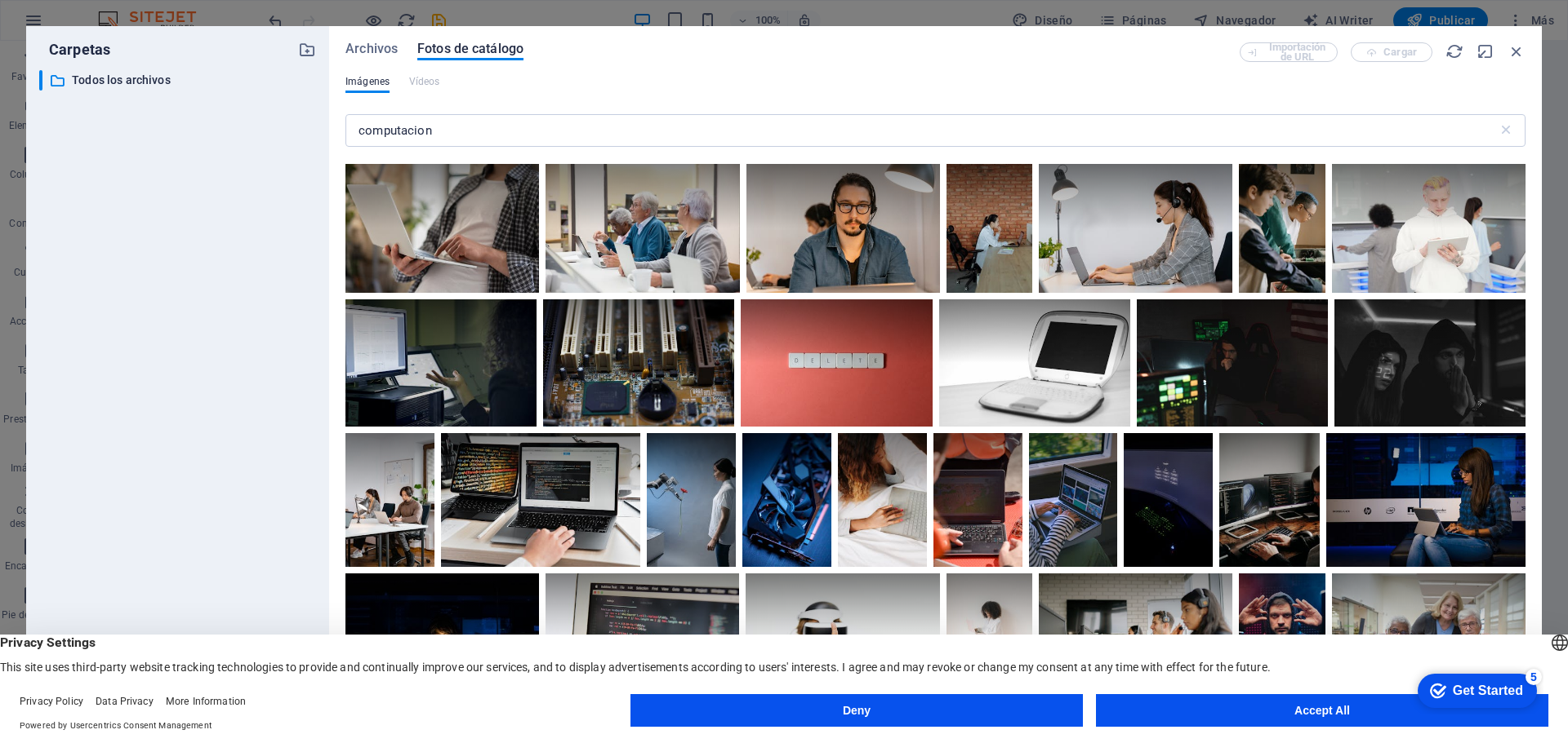
scroll to position [2774, 0]
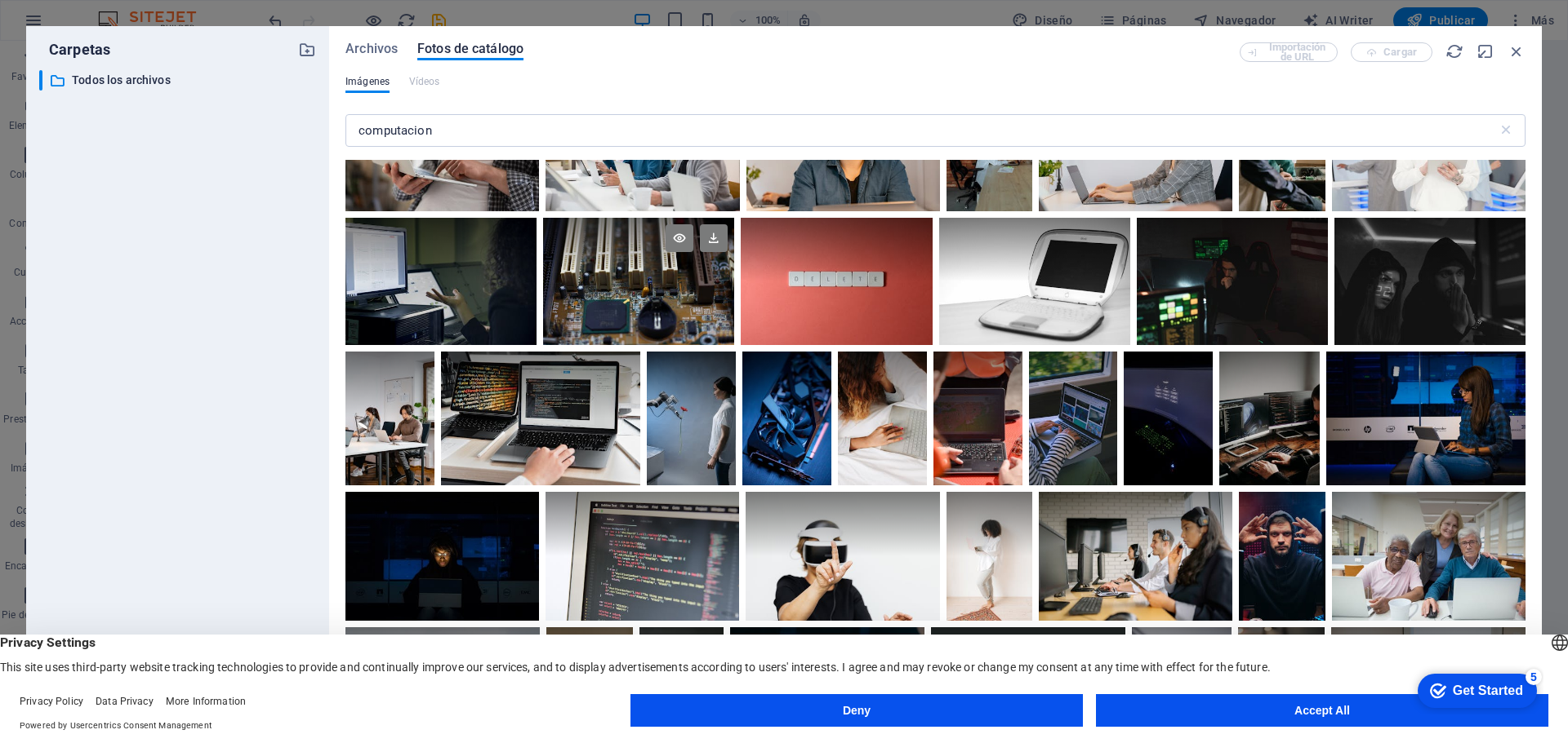
click at [641, 268] on div at bounding box center [638, 249] width 191 height 64
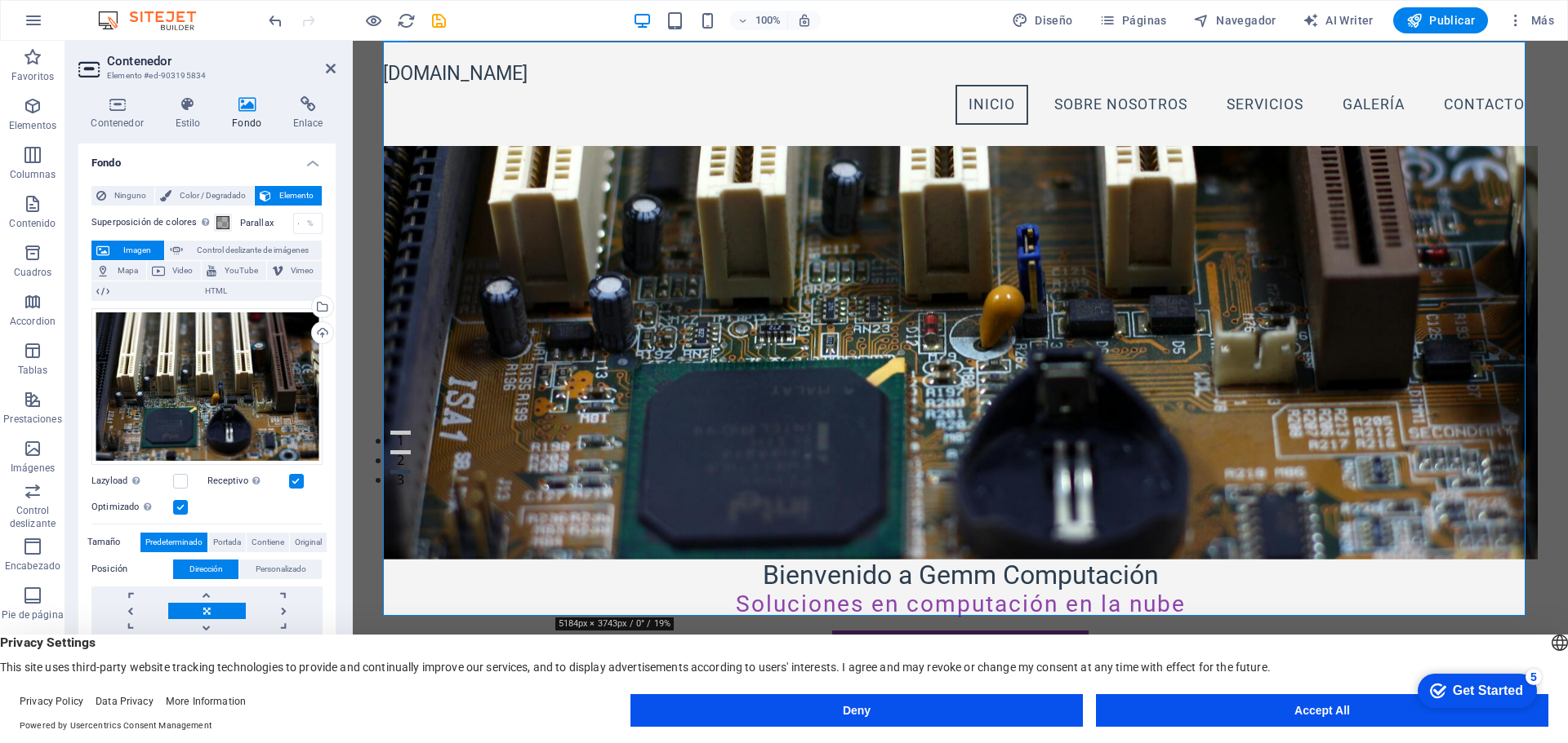
scroll to position [0, 0]
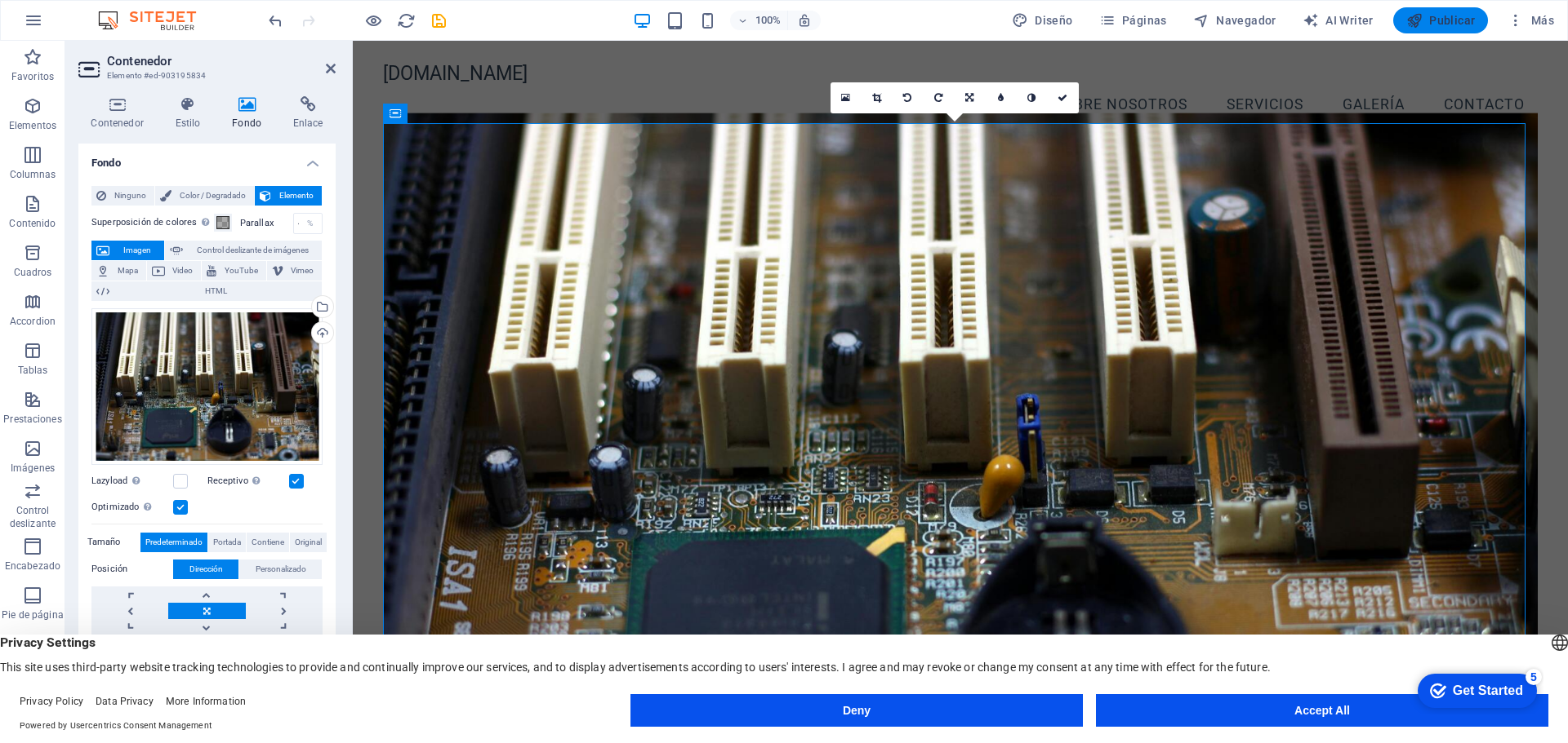
click at [1437, 19] on span "Publicar" at bounding box center [1441, 20] width 70 height 17
